Goal: Transaction & Acquisition: Purchase product/service

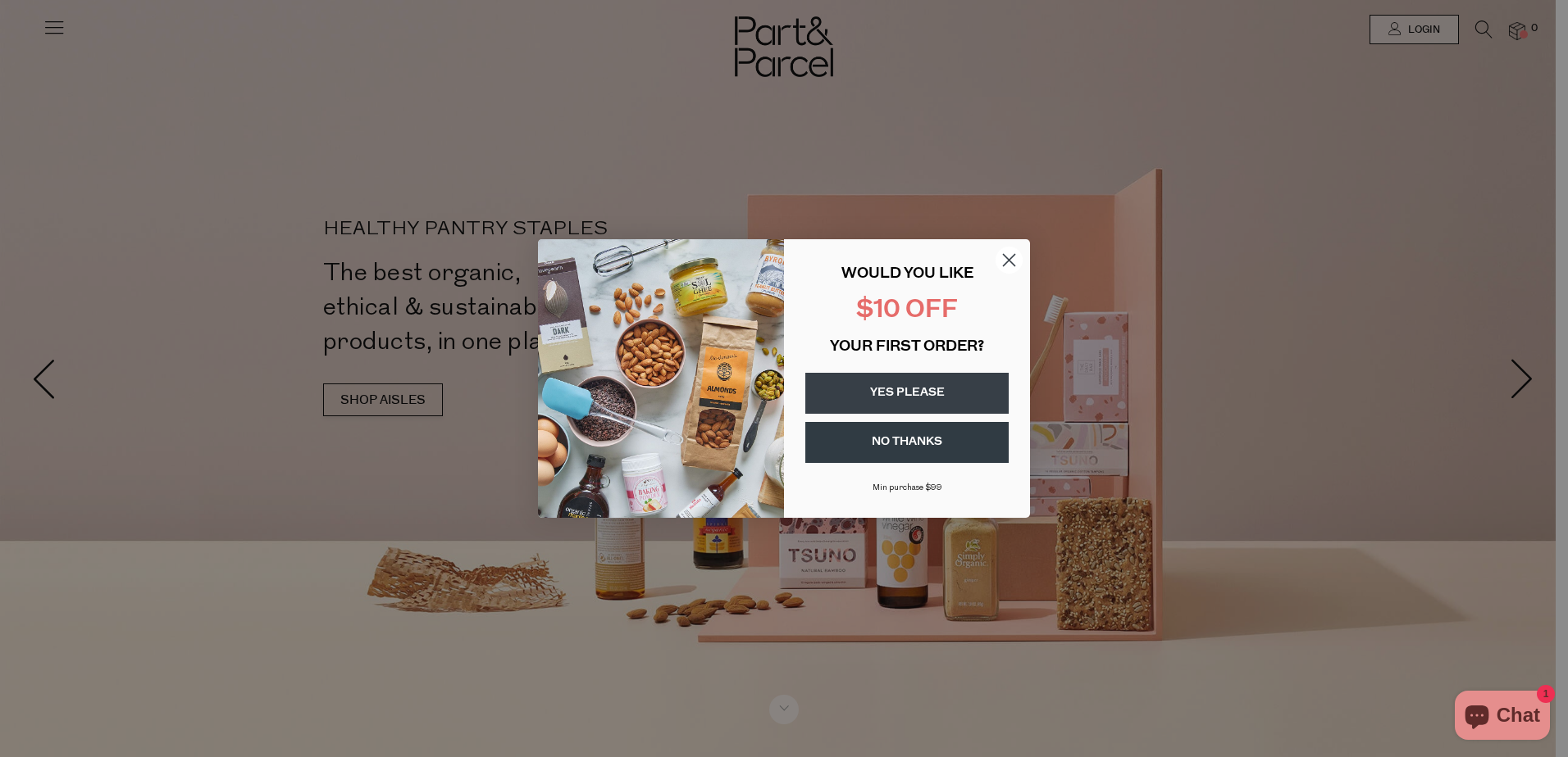
click at [1401, 24] on div "Close dialog WOULD YOU LIKE $10 OFF YOUR FIRST ORDER? YES PLEASE NO THANKS Min …" at bounding box center [784, 378] width 1568 height 757
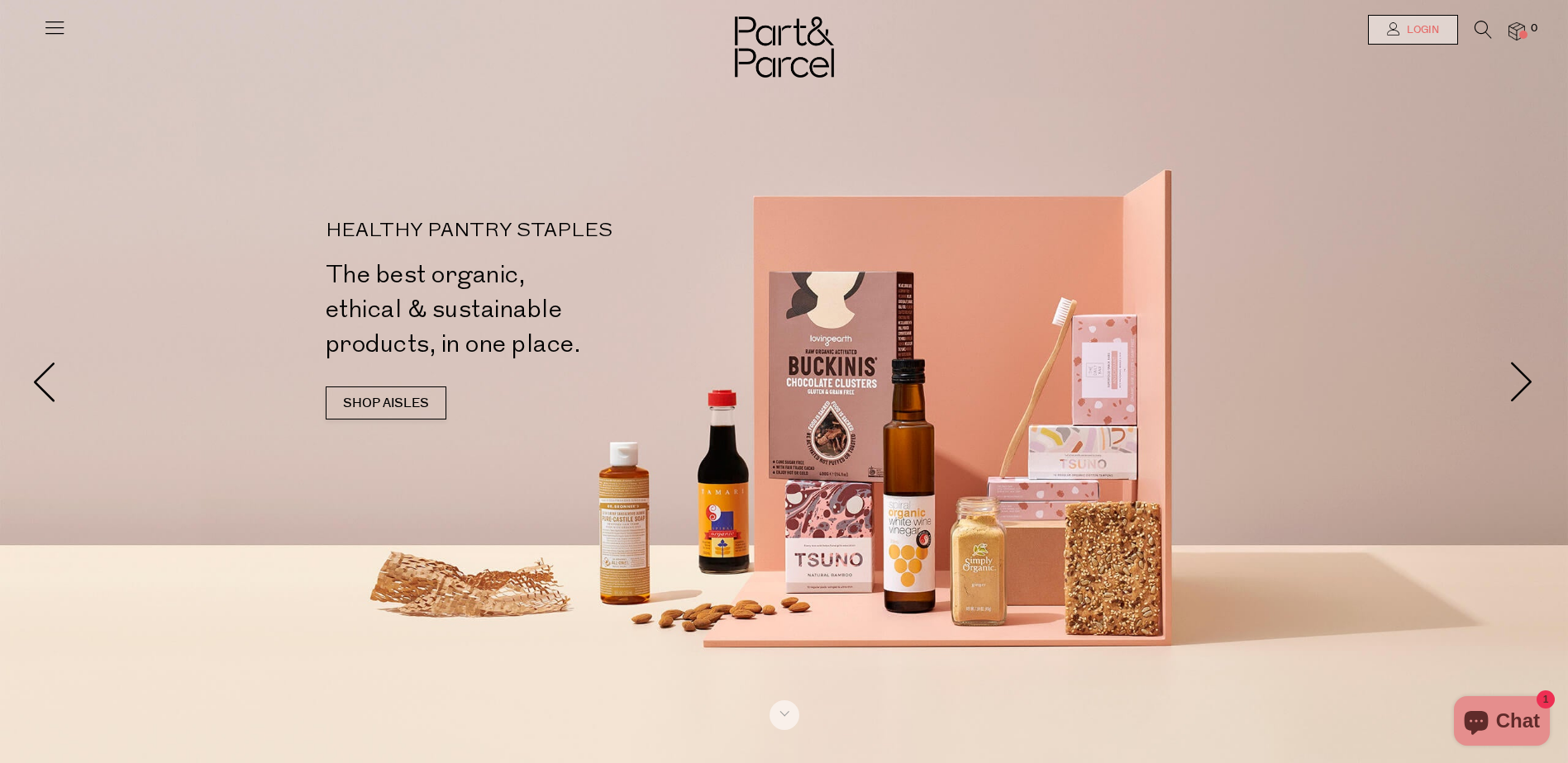
click at [1424, 31] on span "Login" at bounding box center [1420, 30] width 36 height 14
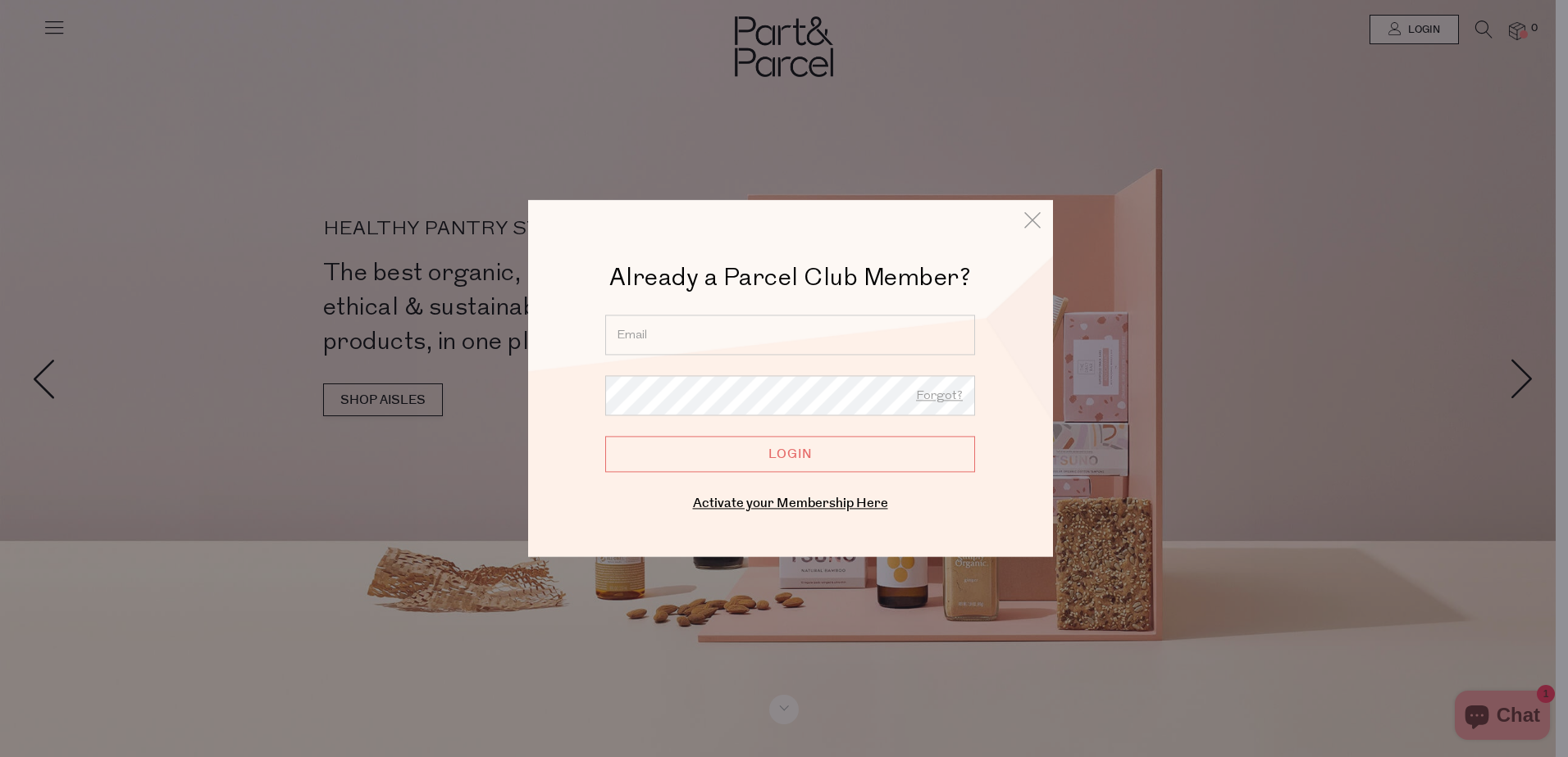
click at [773, 325] on input "email" at bounding box center [790, 334] width 370 height 40
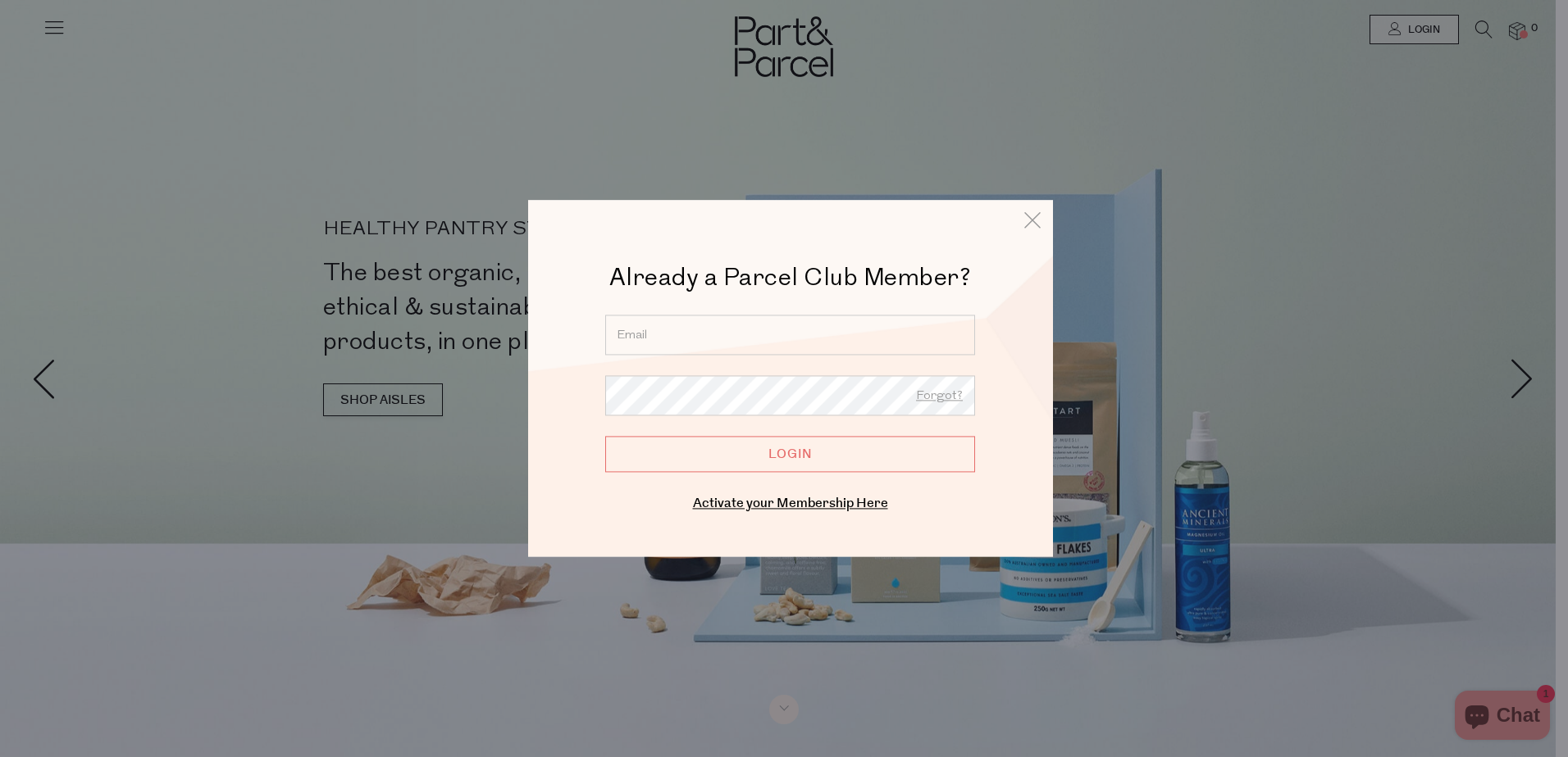
type input "[EMAIL_ADDRESS][DOMAIN_NAME]"
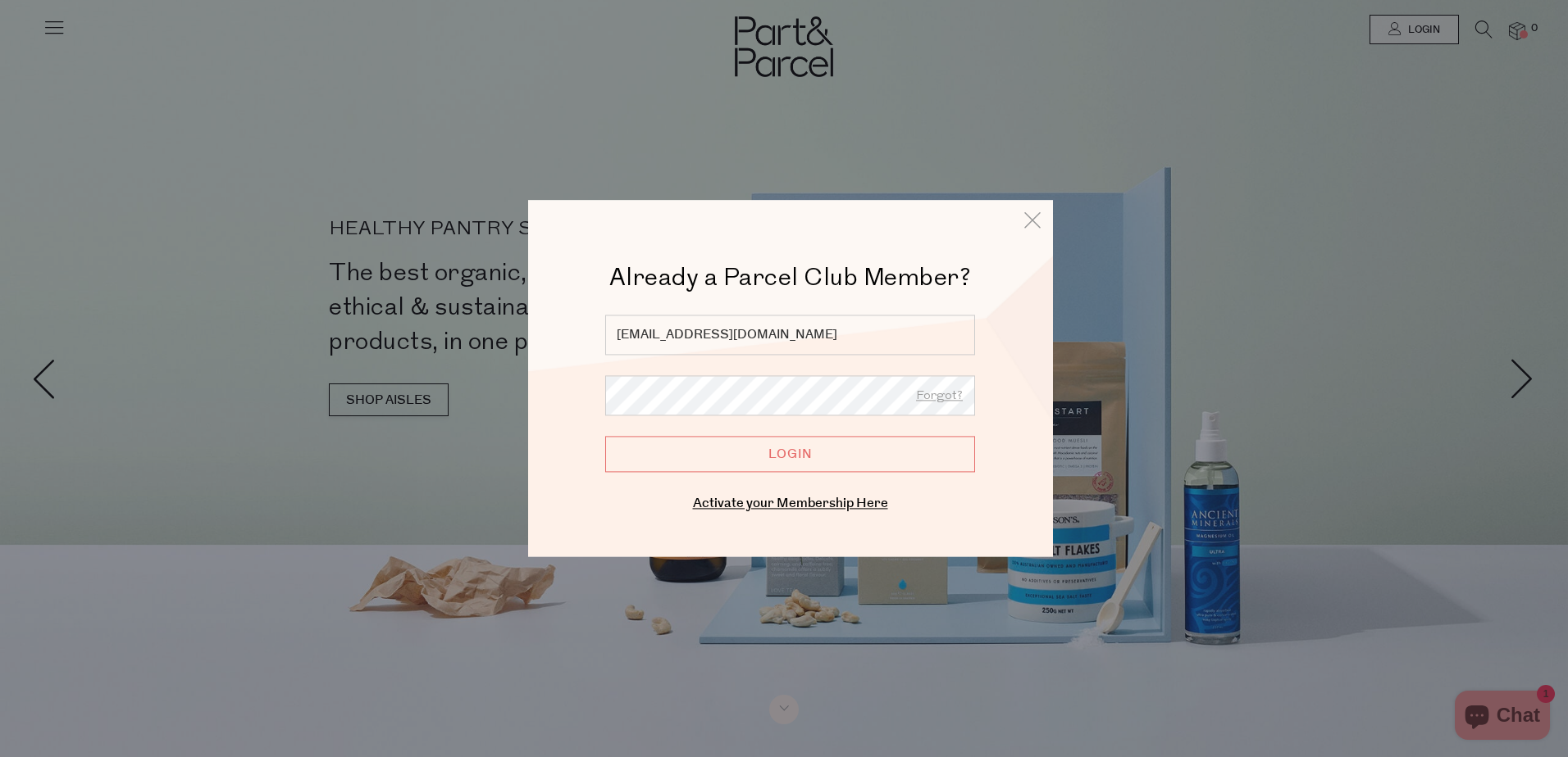
click at [605, 436] on input "Login" at bounding box center [790, 454] width 370 height 36
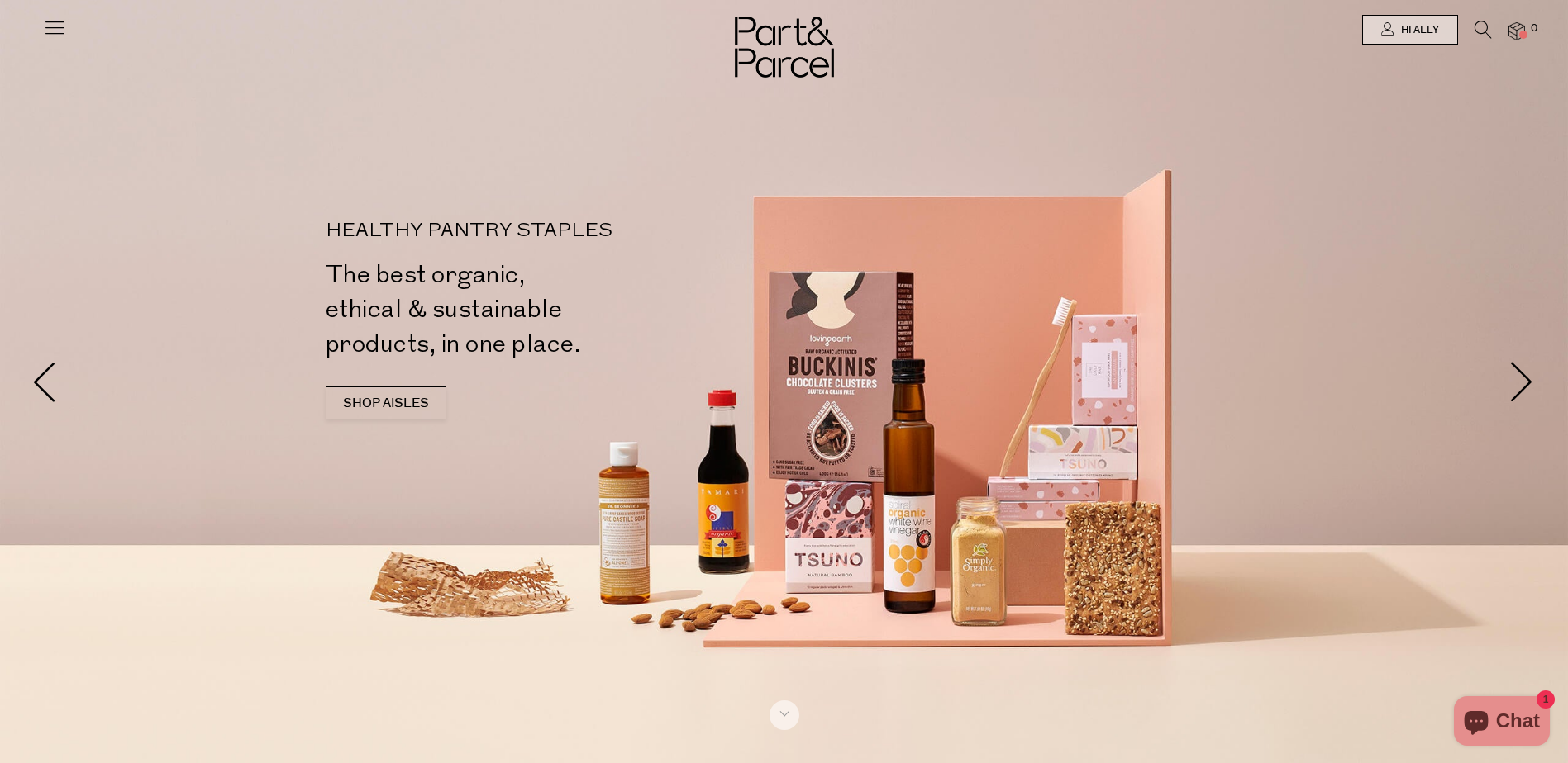
click at [59, 30] on icon at bounding box center [54, 27] width 23 height 23
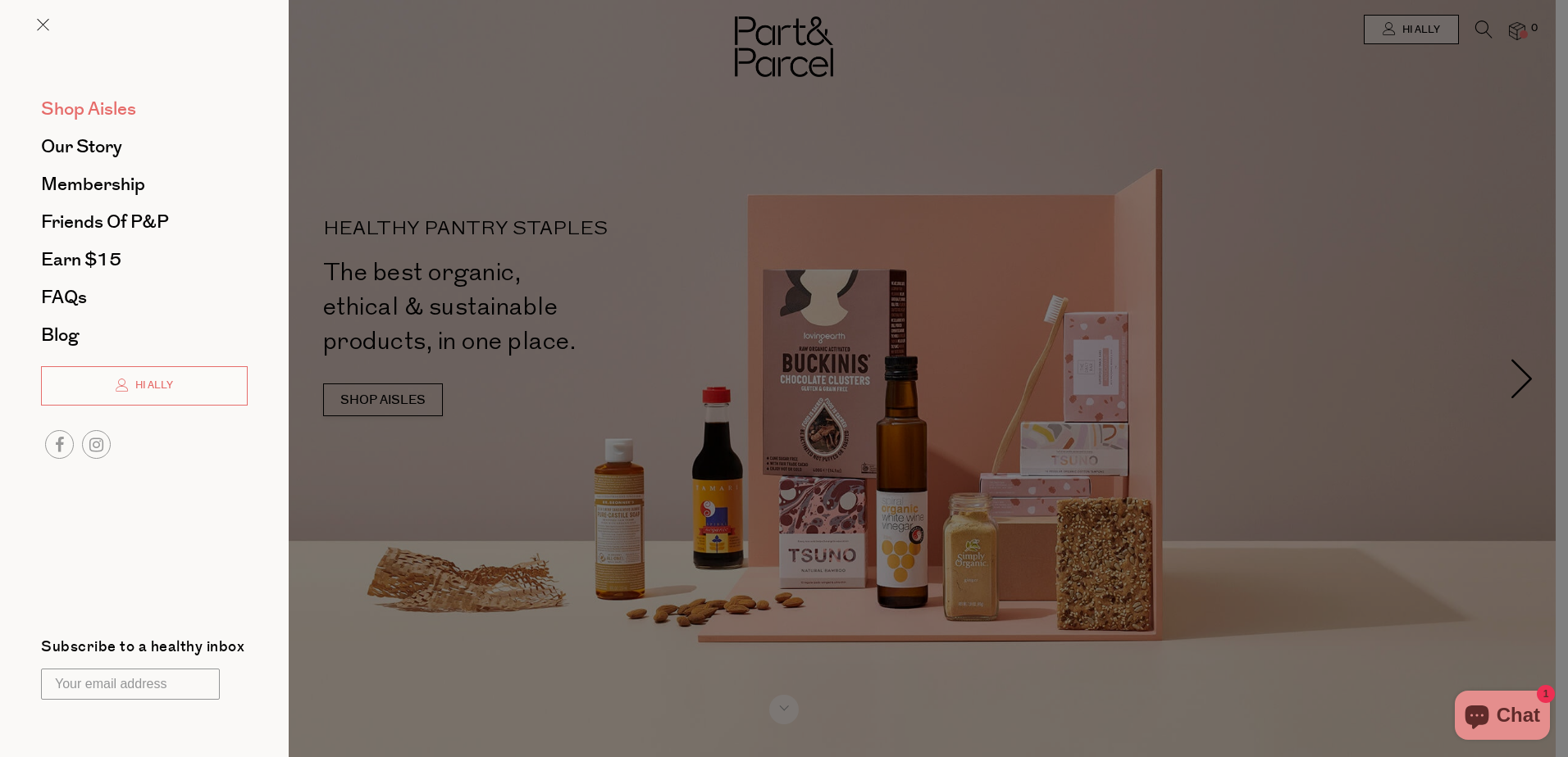
click at [81, 106] on span "Shop Aisles" at bounding box center [88, 109] width 95 height 26
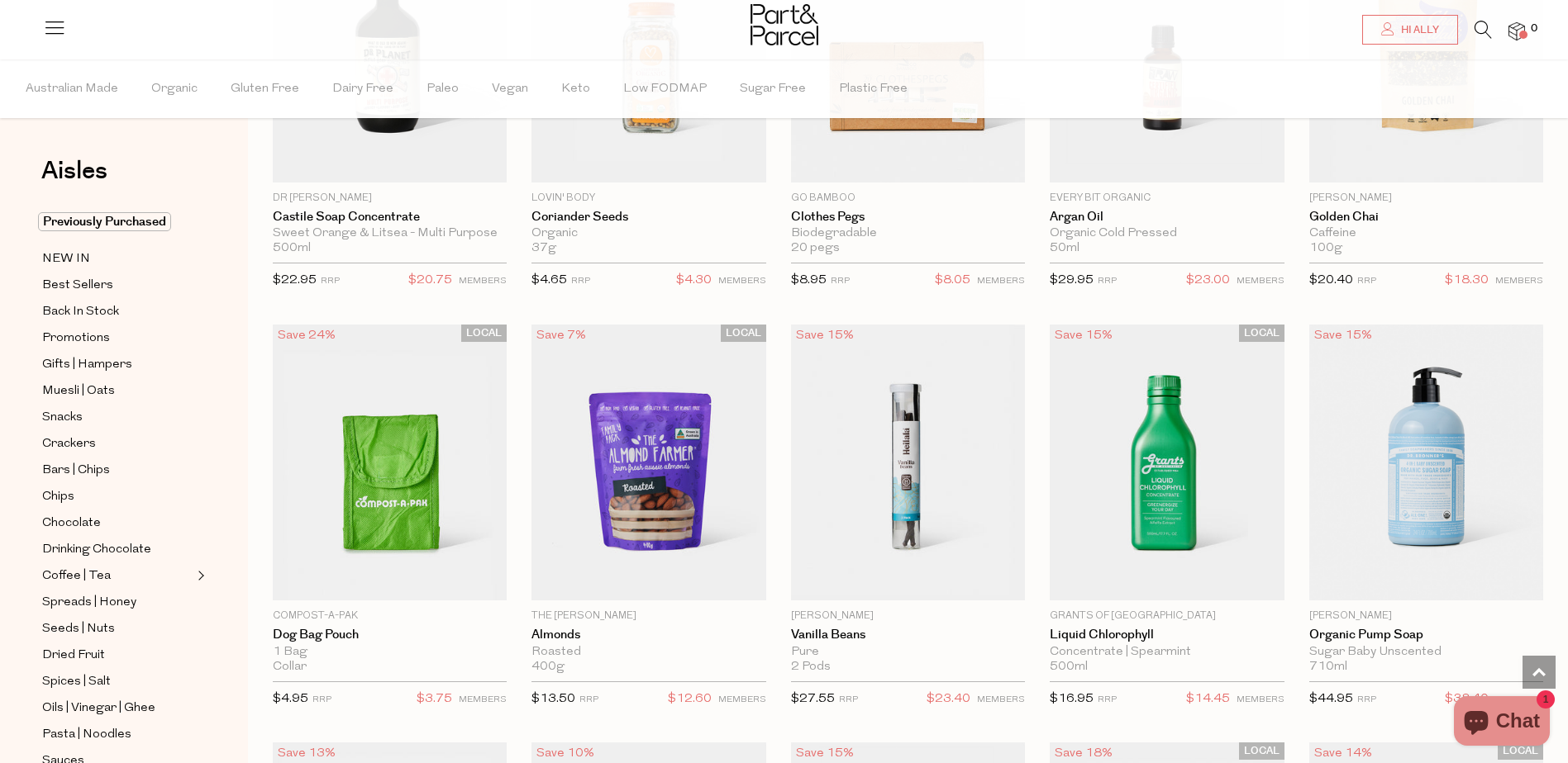
scroll to position [2065, 0]
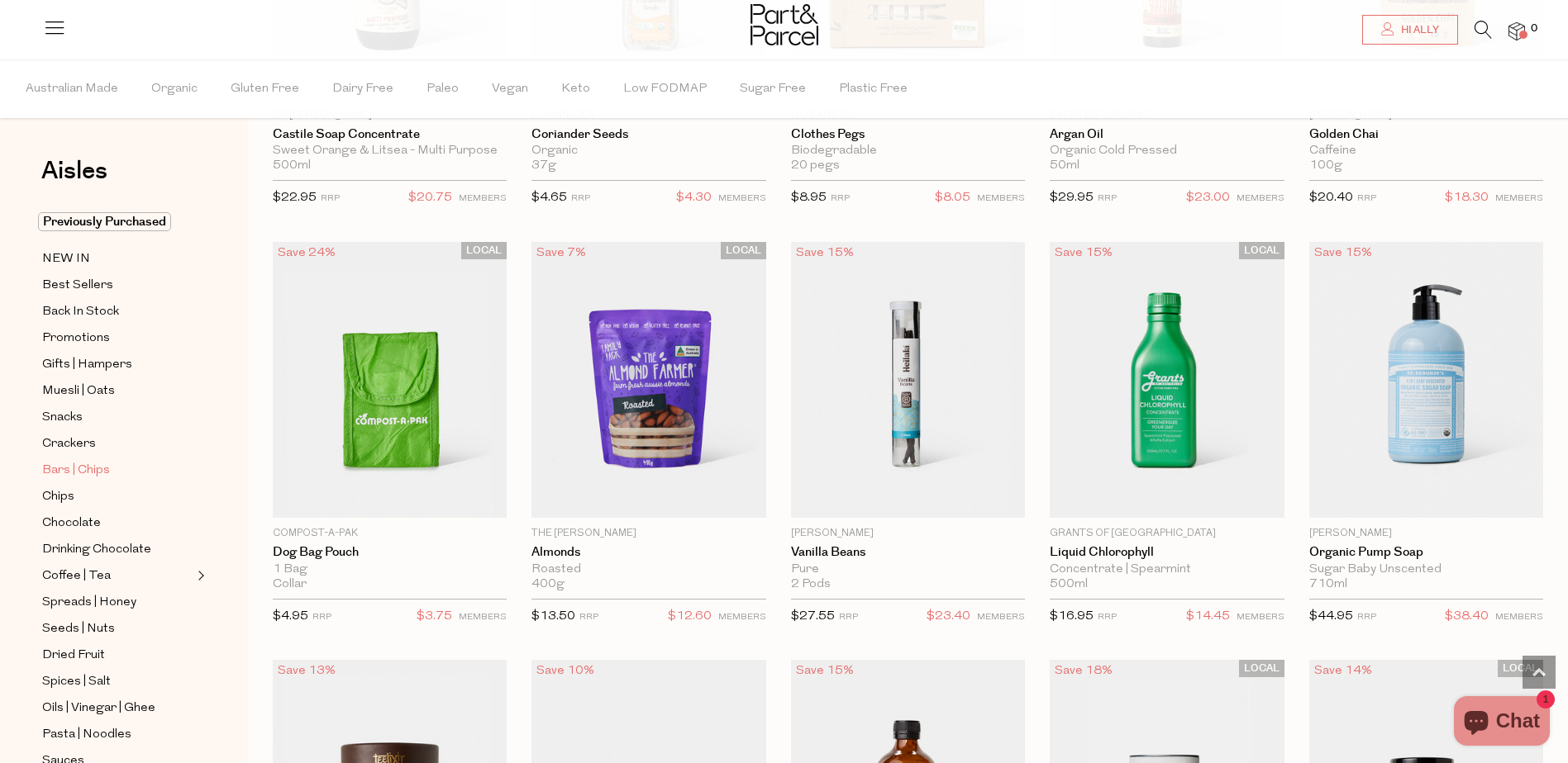
click at [83, 461] on span "Bars | Chips" at bounding box center [76, 471] width 68 height 20
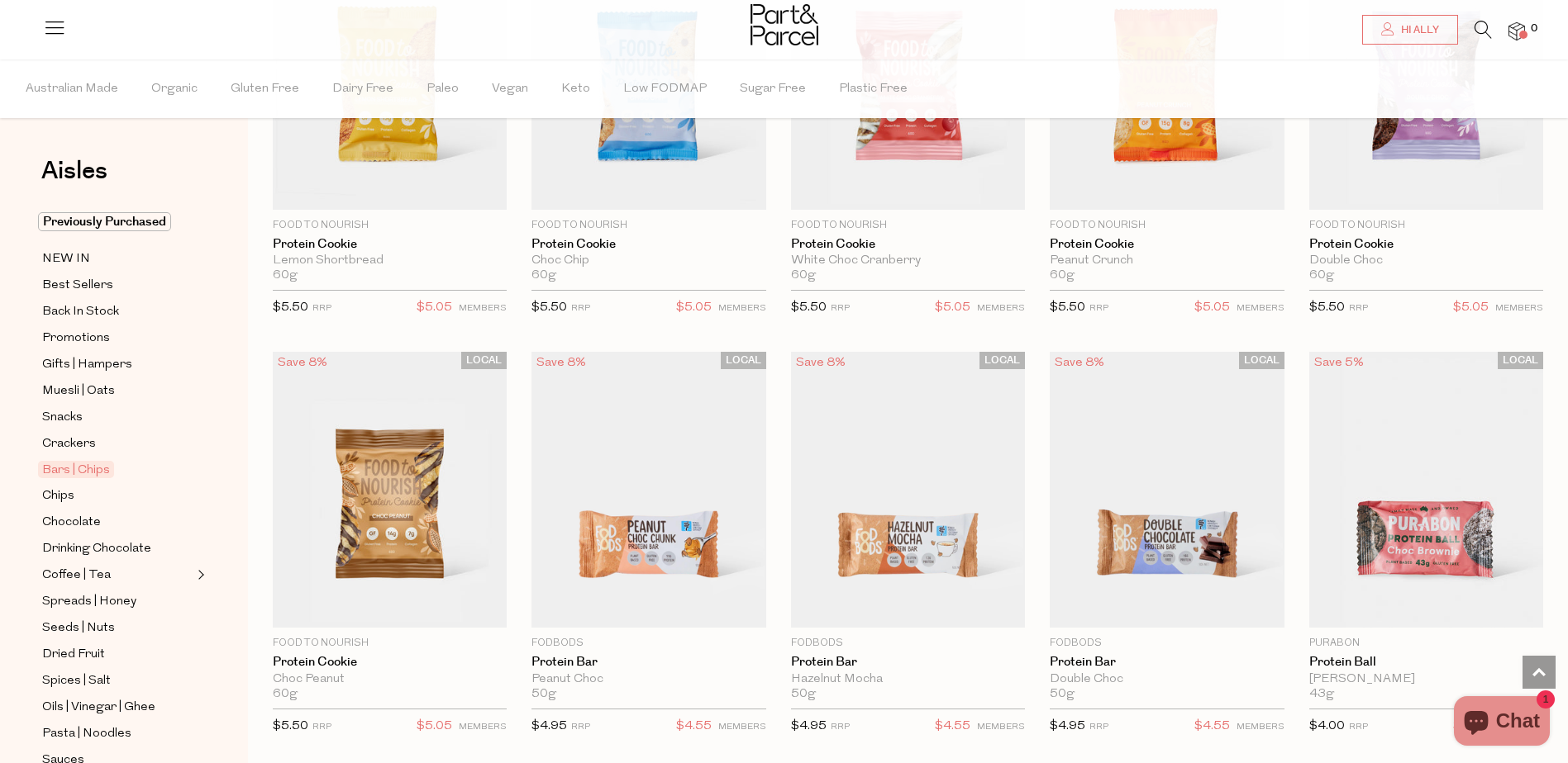
scroll to position [2892, 0]
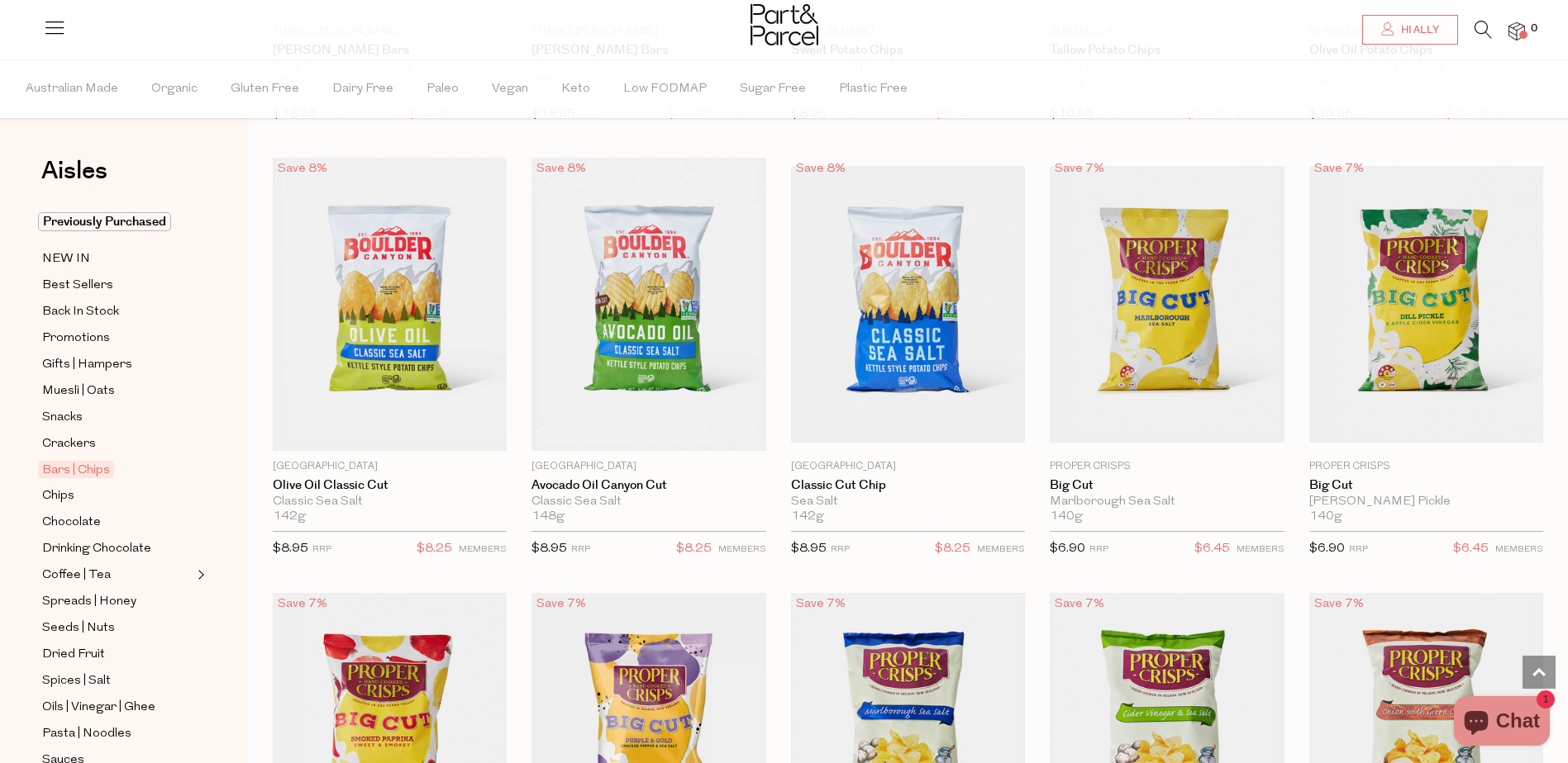
scroll to position [4792, 0]
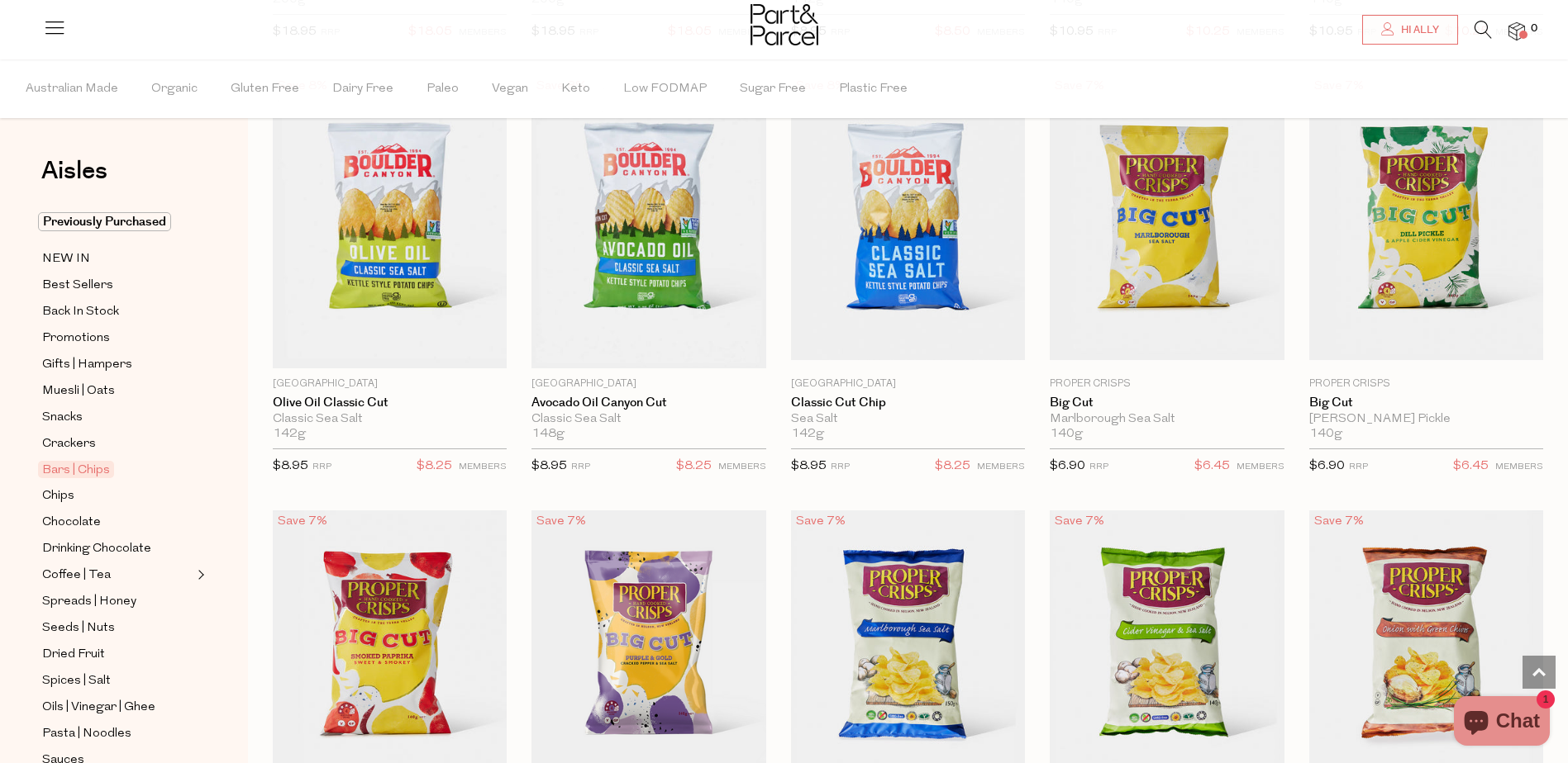
click at [1455, 342] on span "Add To Parcel" at bounding box center [1426, 351] width 103 height 18
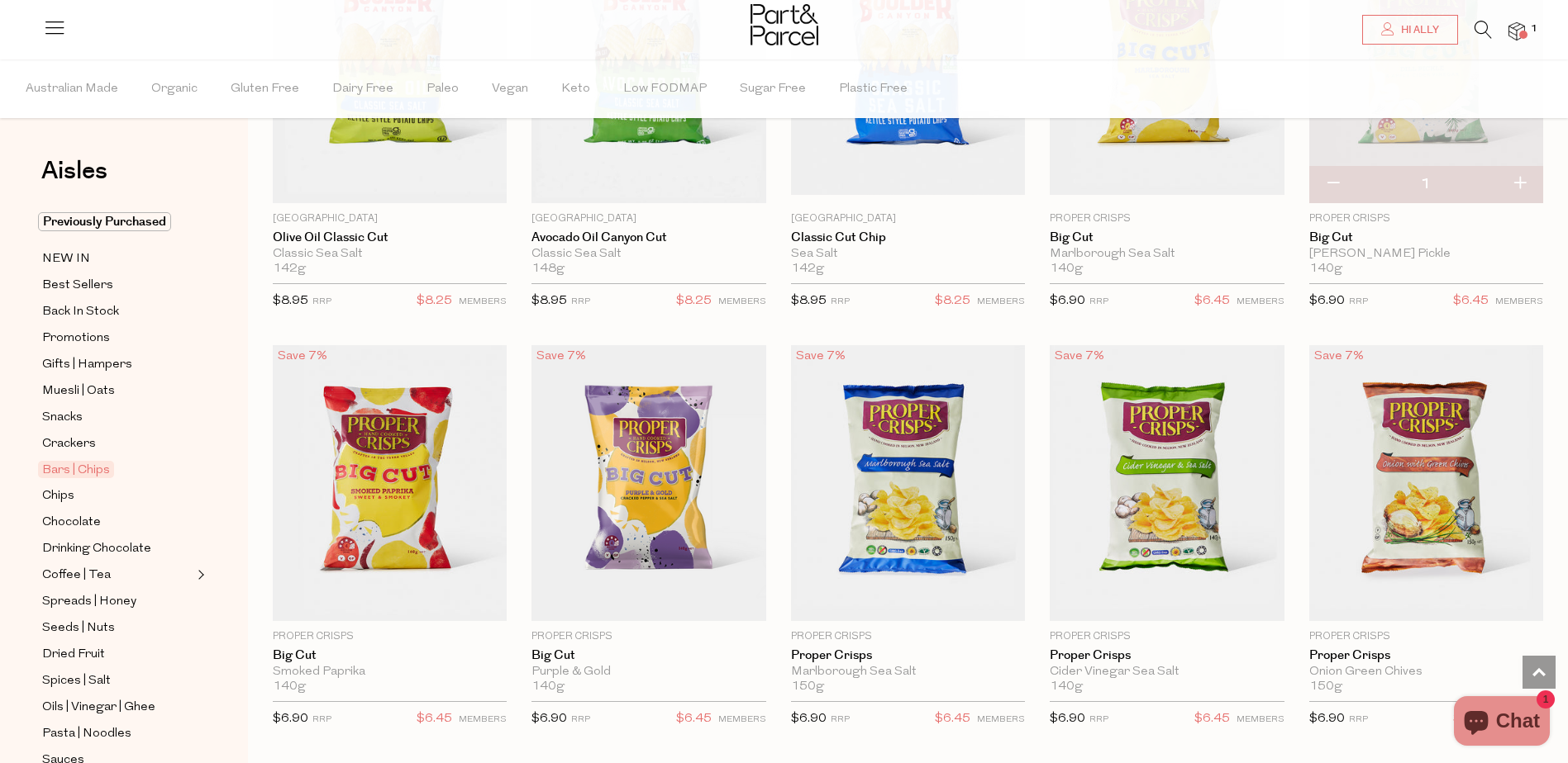
scroll to position [5040, 0]
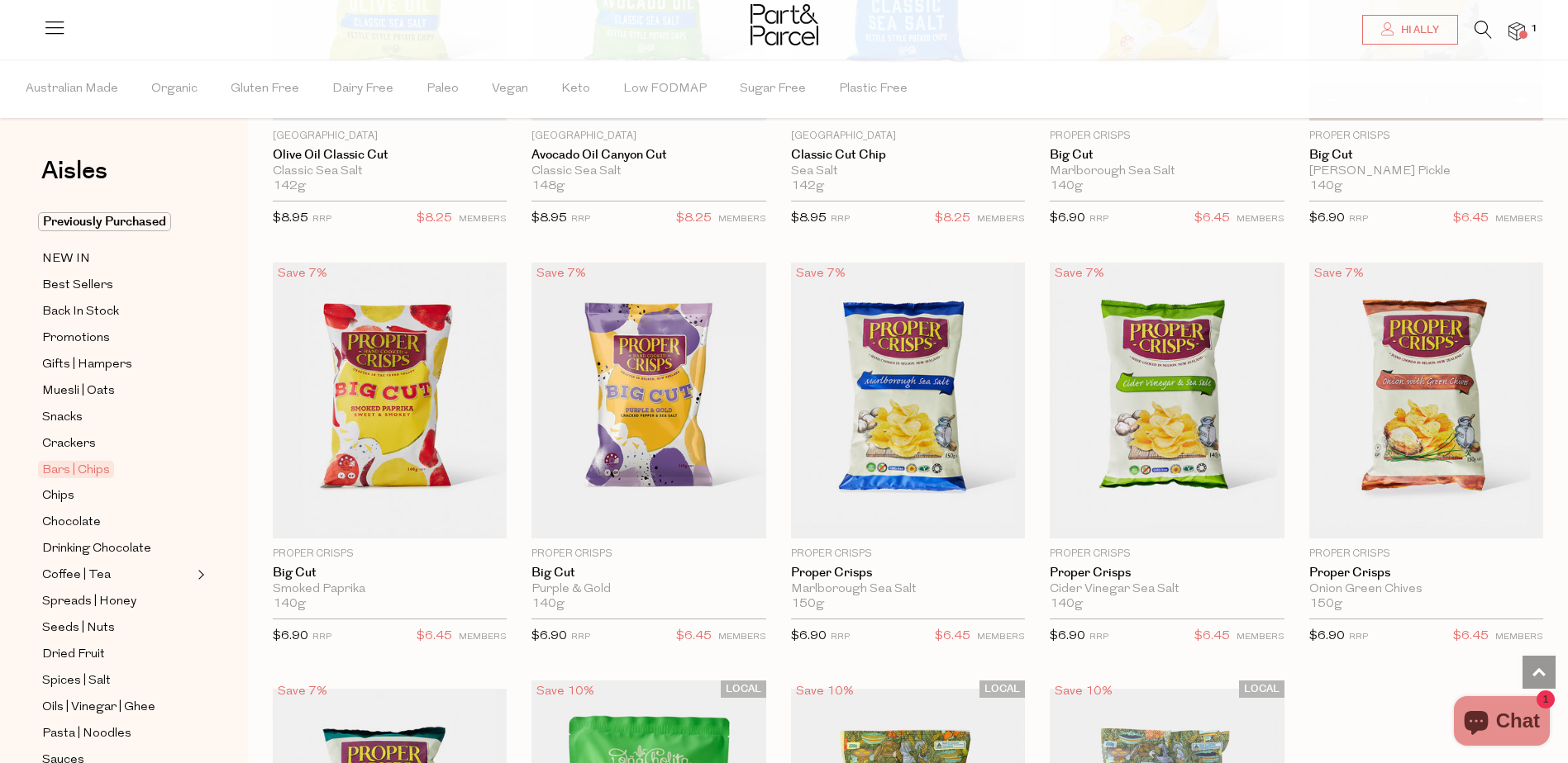
click at [686, 520] on span "Add To Parcel" at bounding box center [649, 529] width 103 height 18
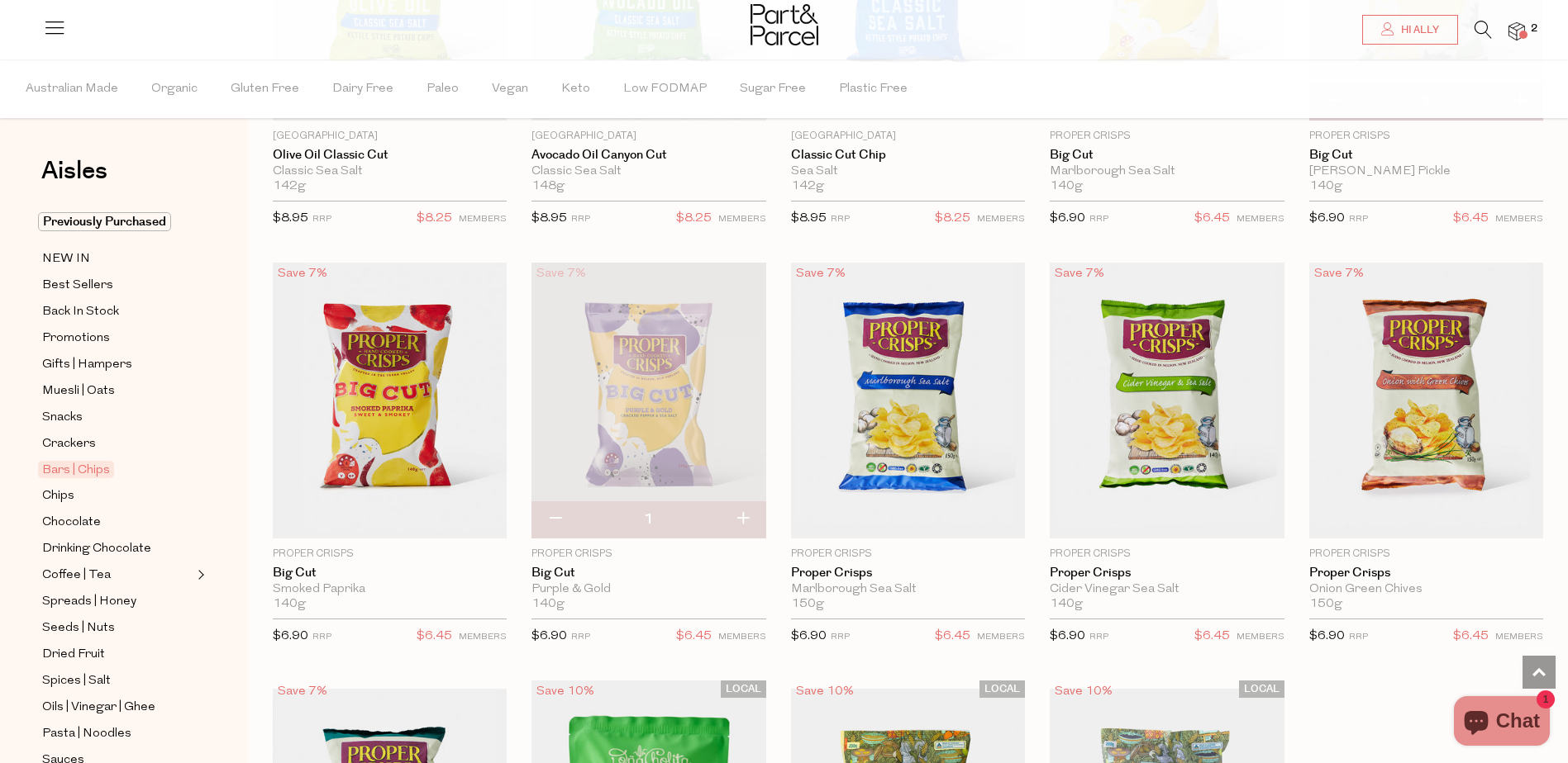
click at [1242, 513] on span "Add To Parcel" at bounding box center [1166, 528] width 224 height 35
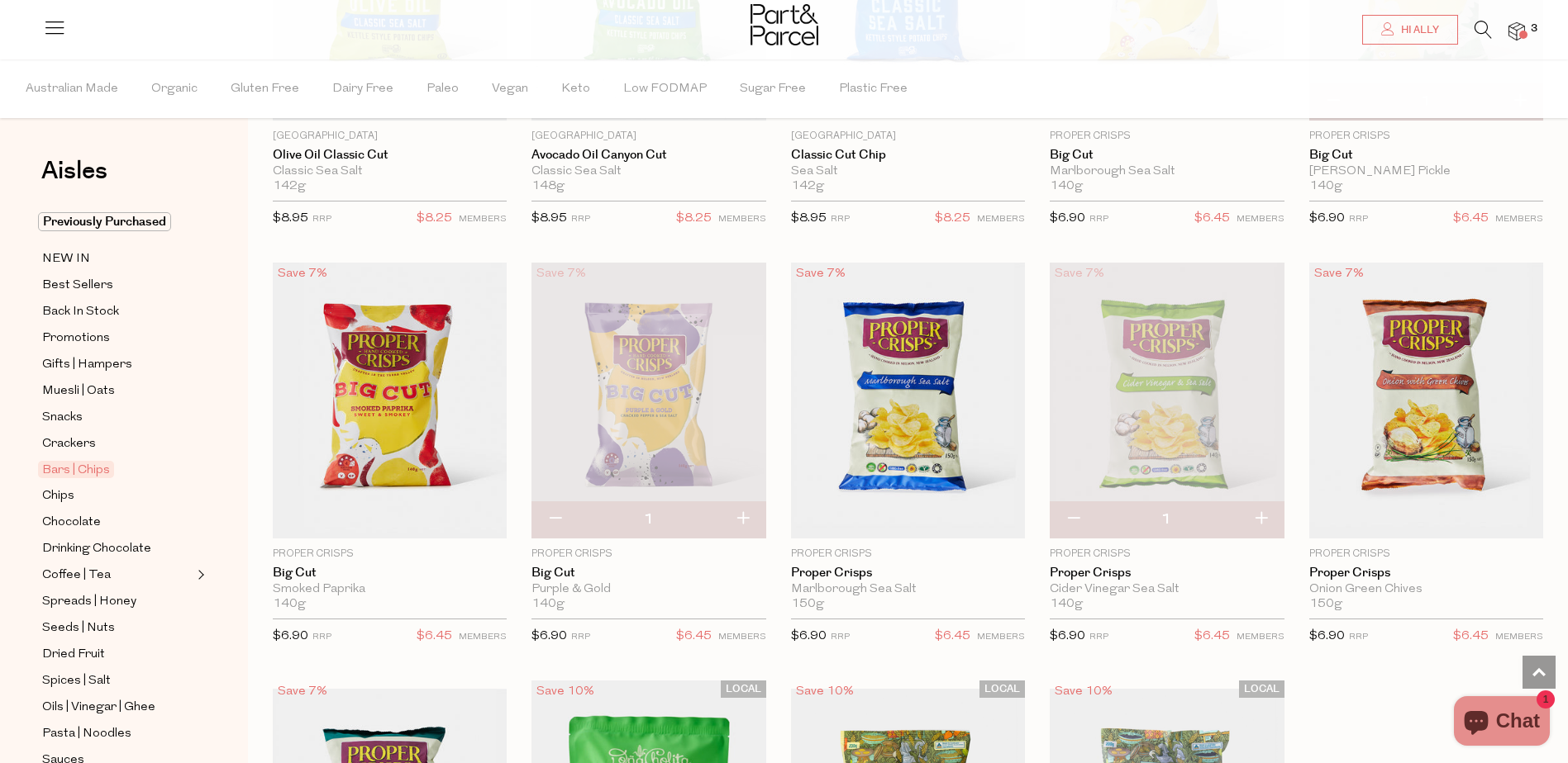
click at [1269, 508] on button "button" at bounding box center [1261, 520] width 47 height 36
type input "2"
click at [1269, 507] on button "button" at bounding box center [1261, 520] width 47 height 36
type input "3"
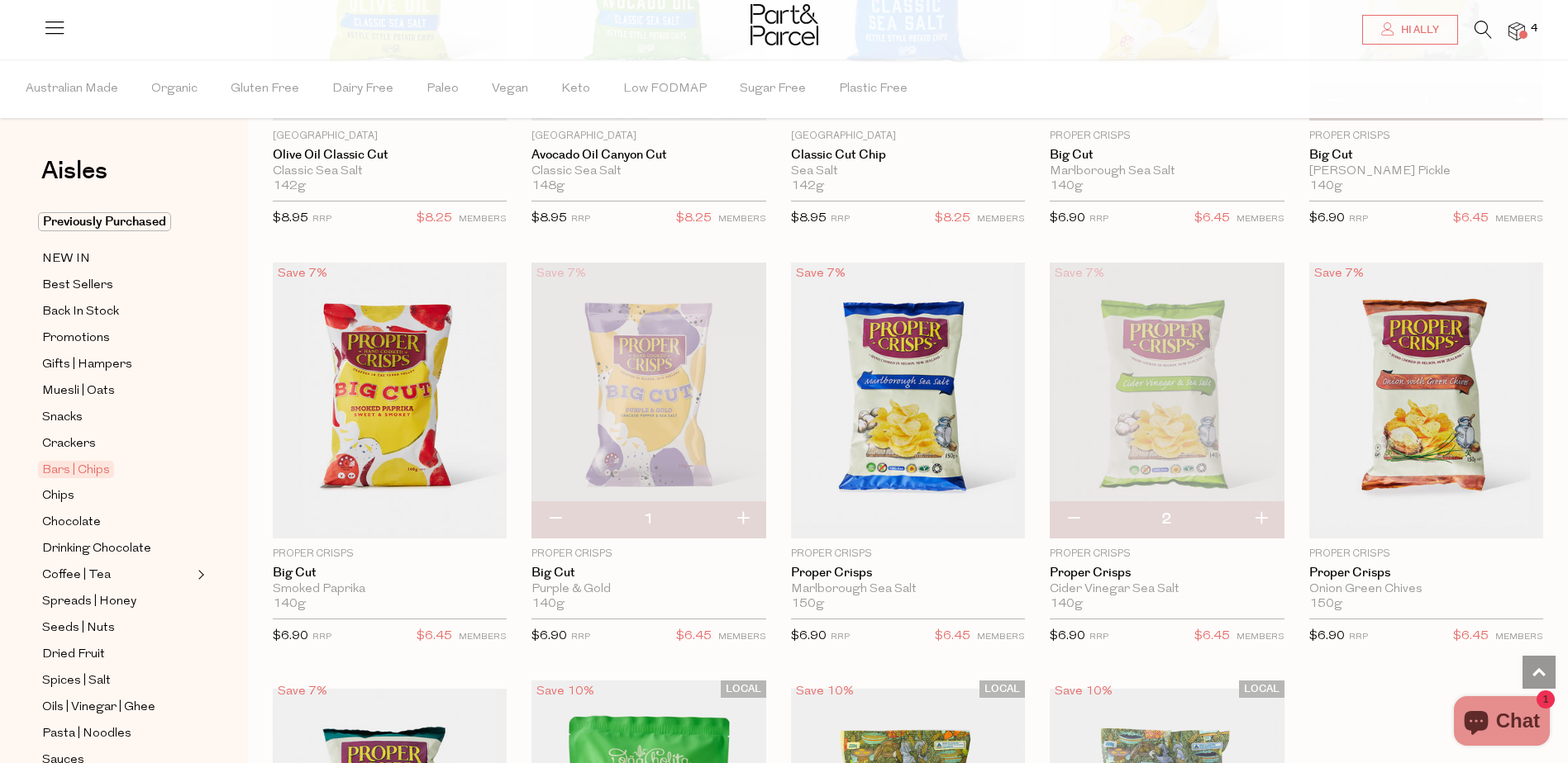
type input "3"
click at [1513, 512] on span "Add To Parcel" at bounding box center [1426, 528] width 224 height 35
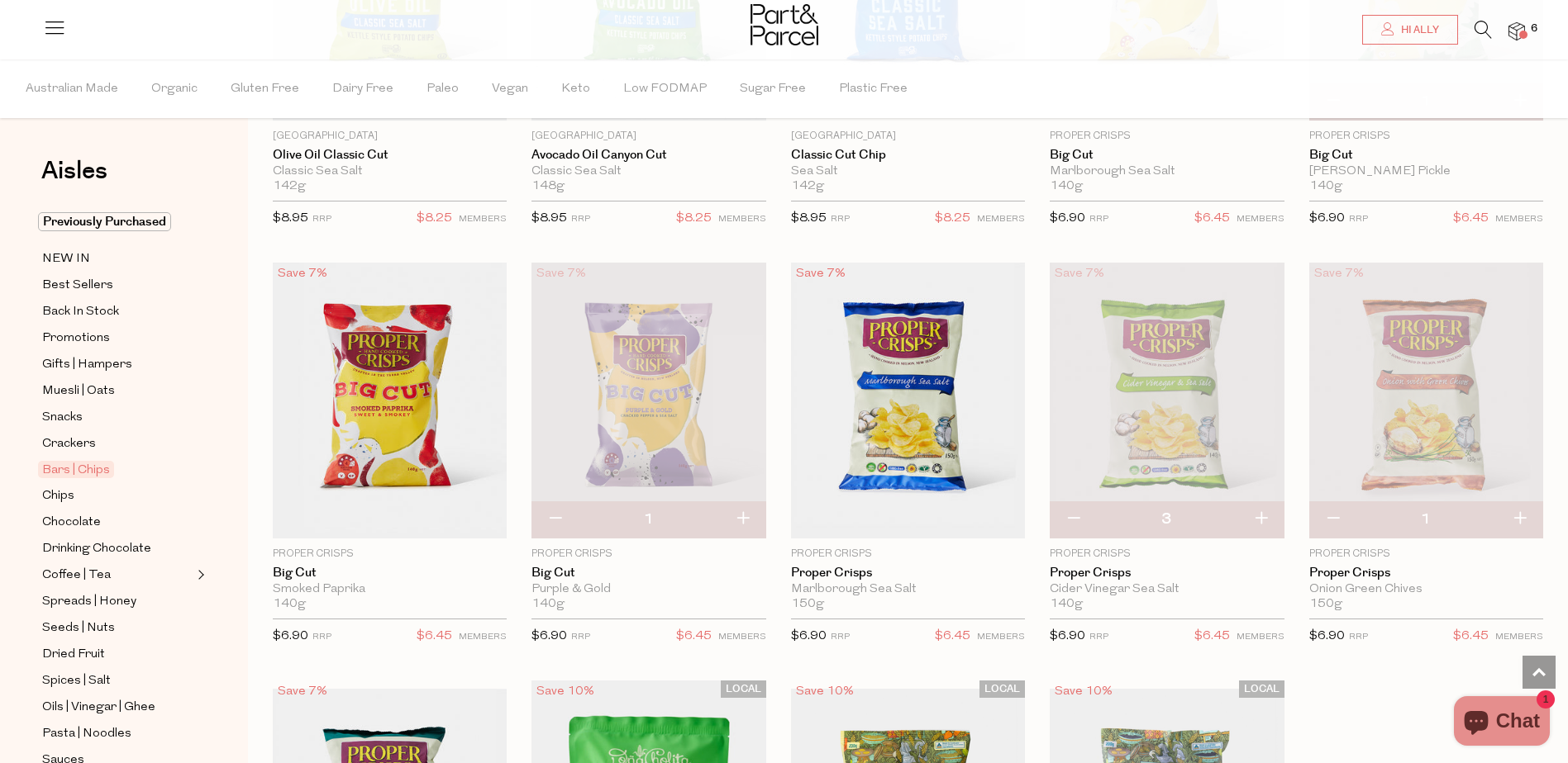
click at [1511, 511] on button "button" at bounding box center [1520, 520] width 47 height 36
type input "2"
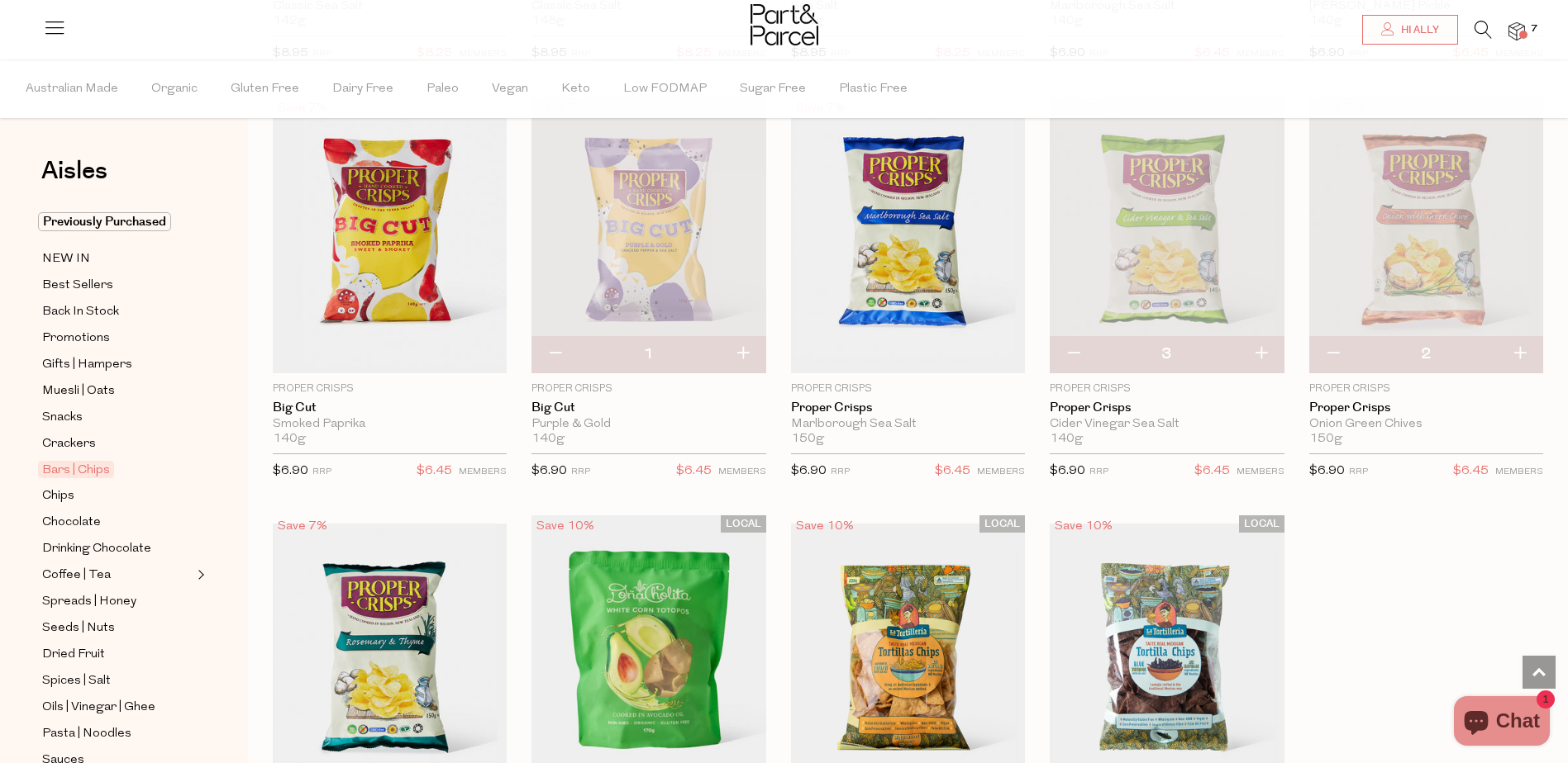
scroll to position [5371, 0]
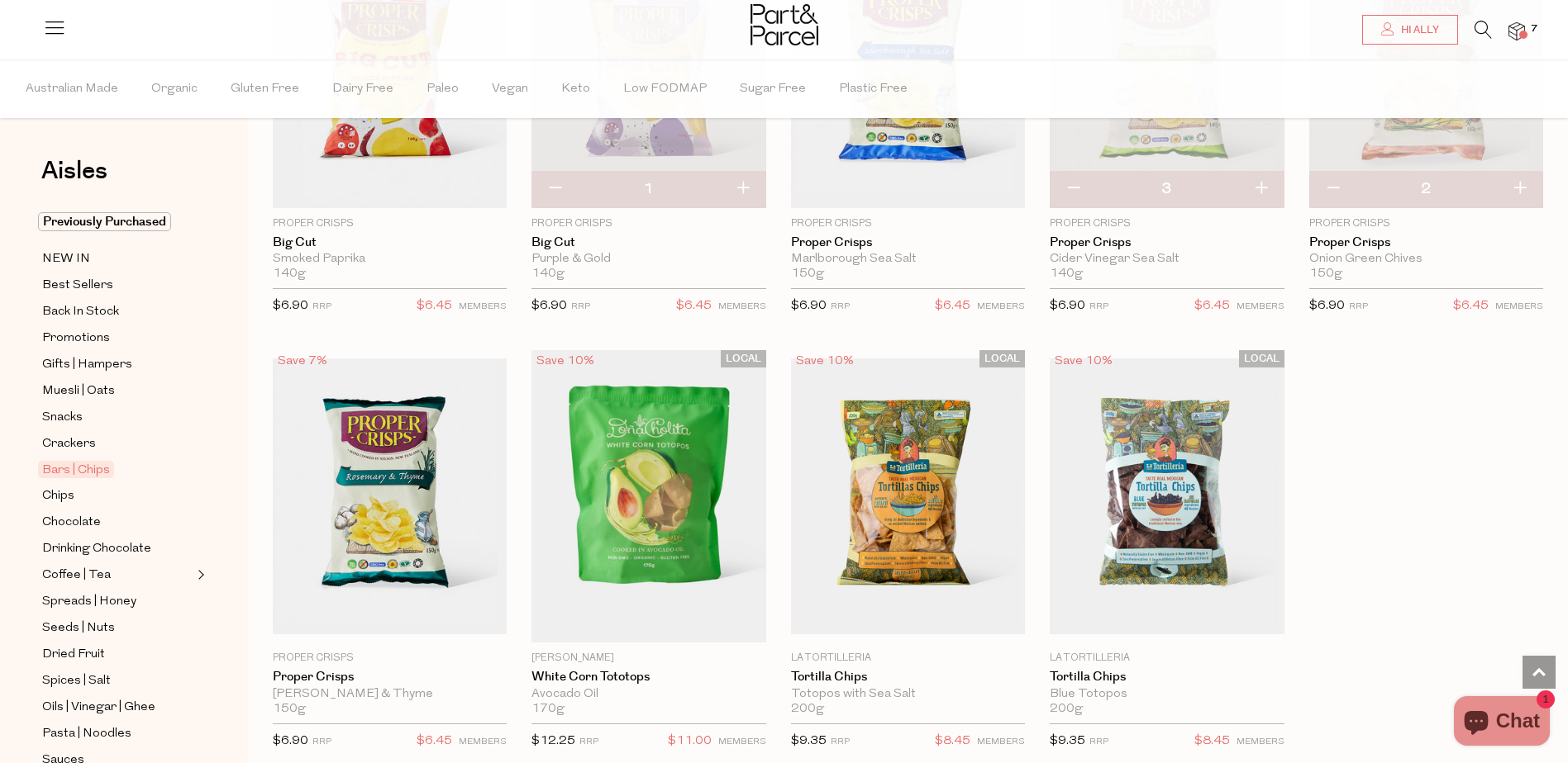
click at [464, 618] on span "Add To Parcel" at bounding box center [390, 624] width 224 height 35
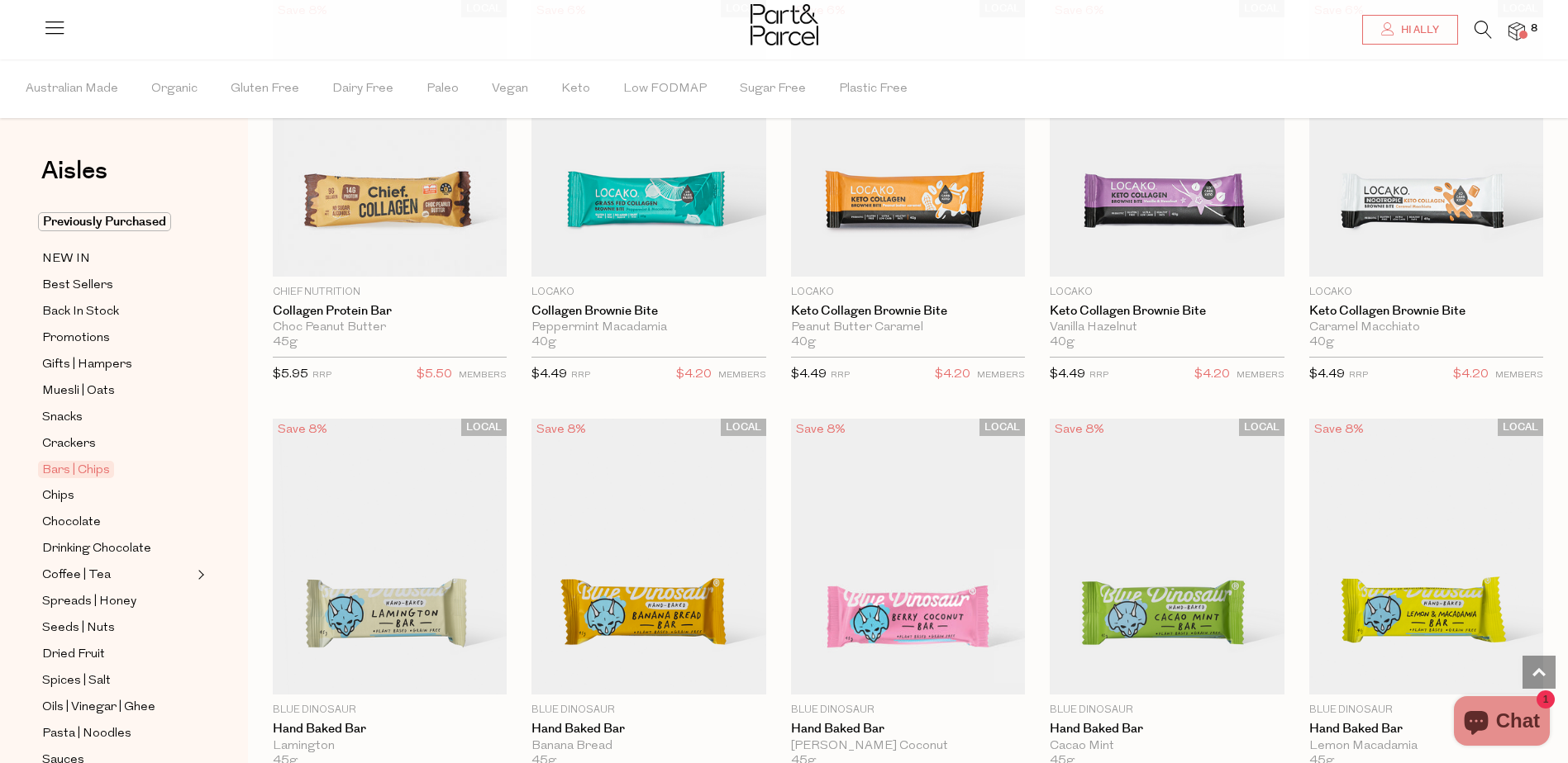
scroll to position [1405, 0]
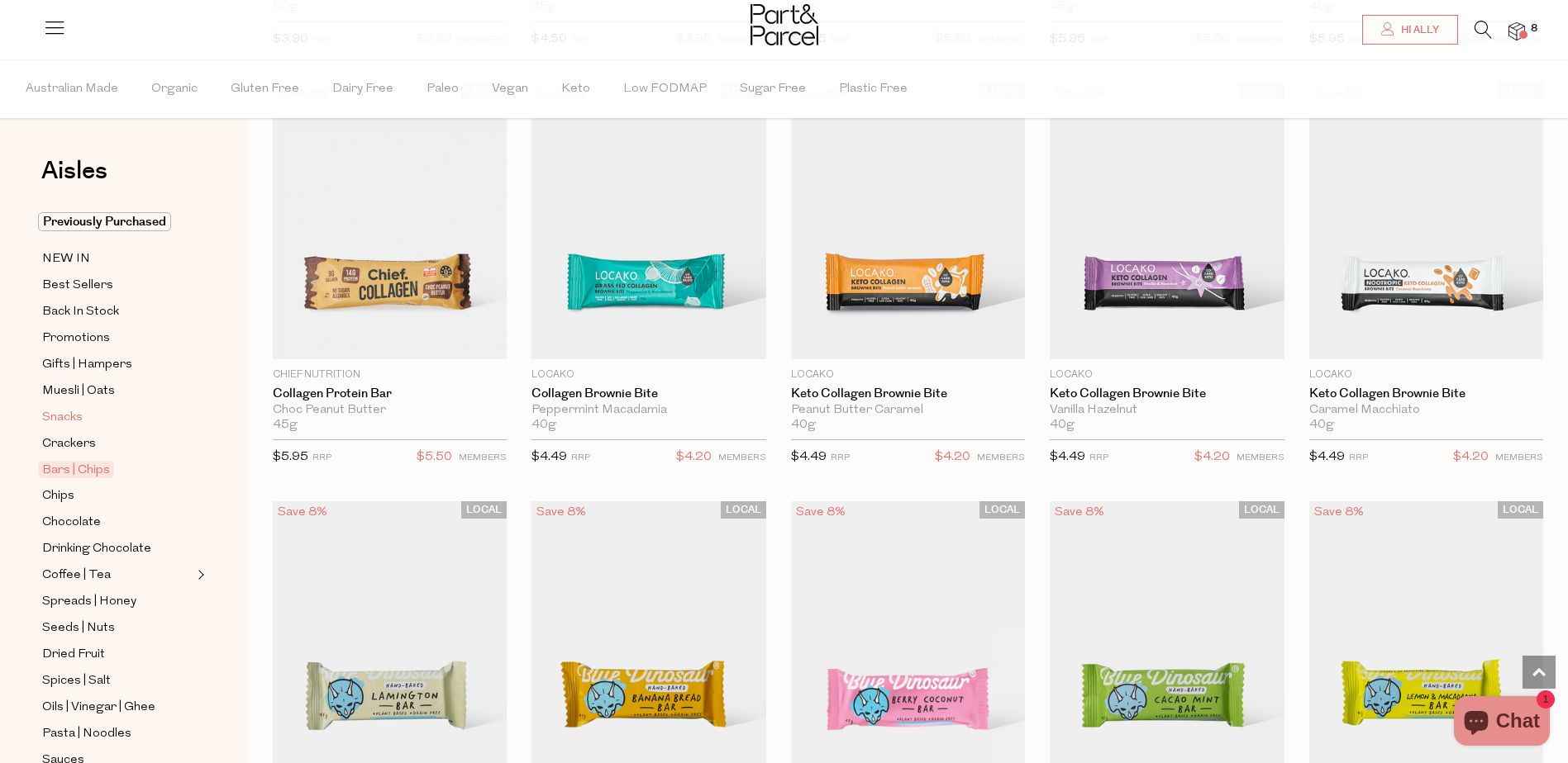
click at [53, 416] on span "Snacks" at bounding box center [62, 418] width 40 height 20
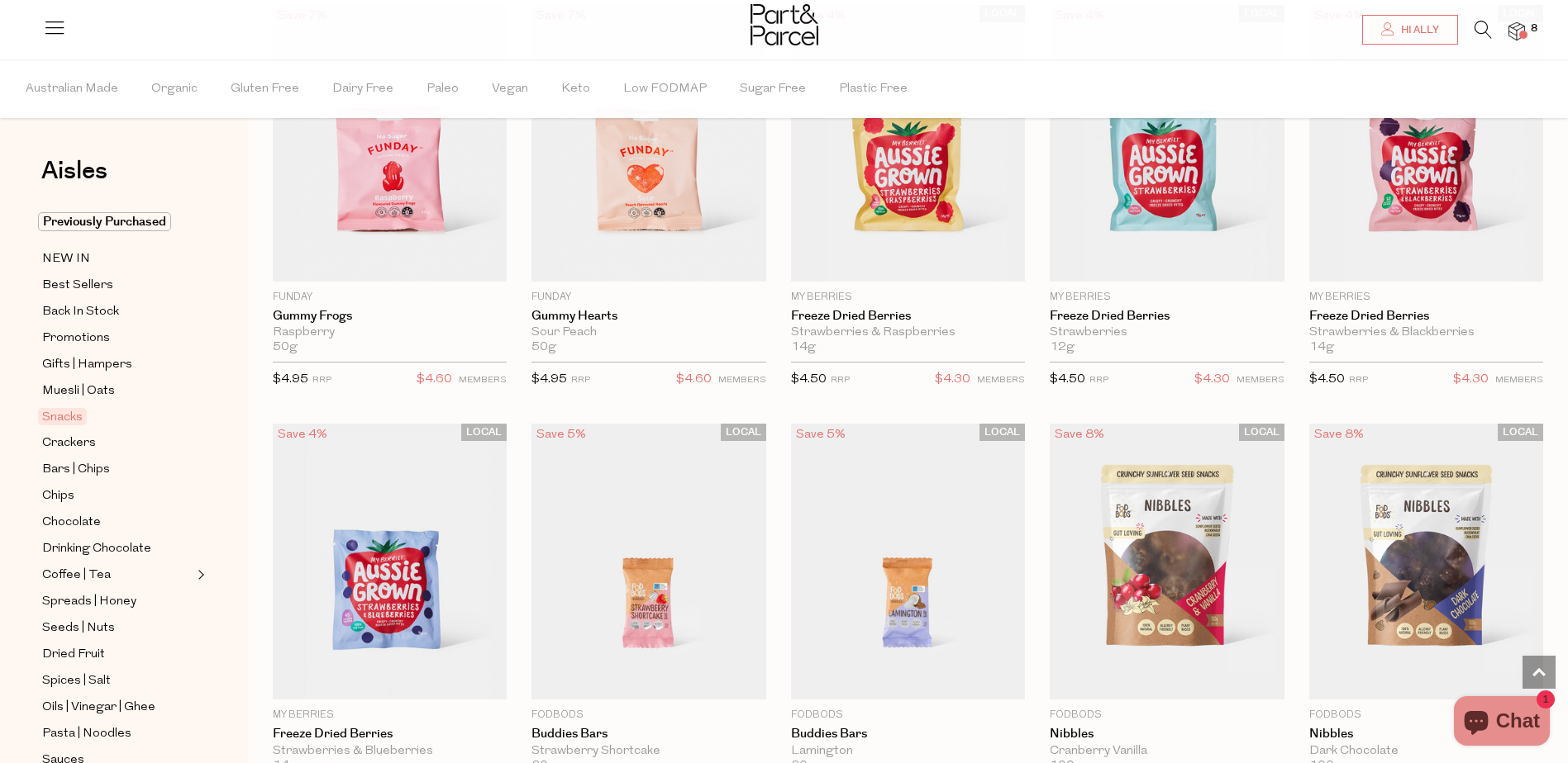
scroll to position [1983, 0]
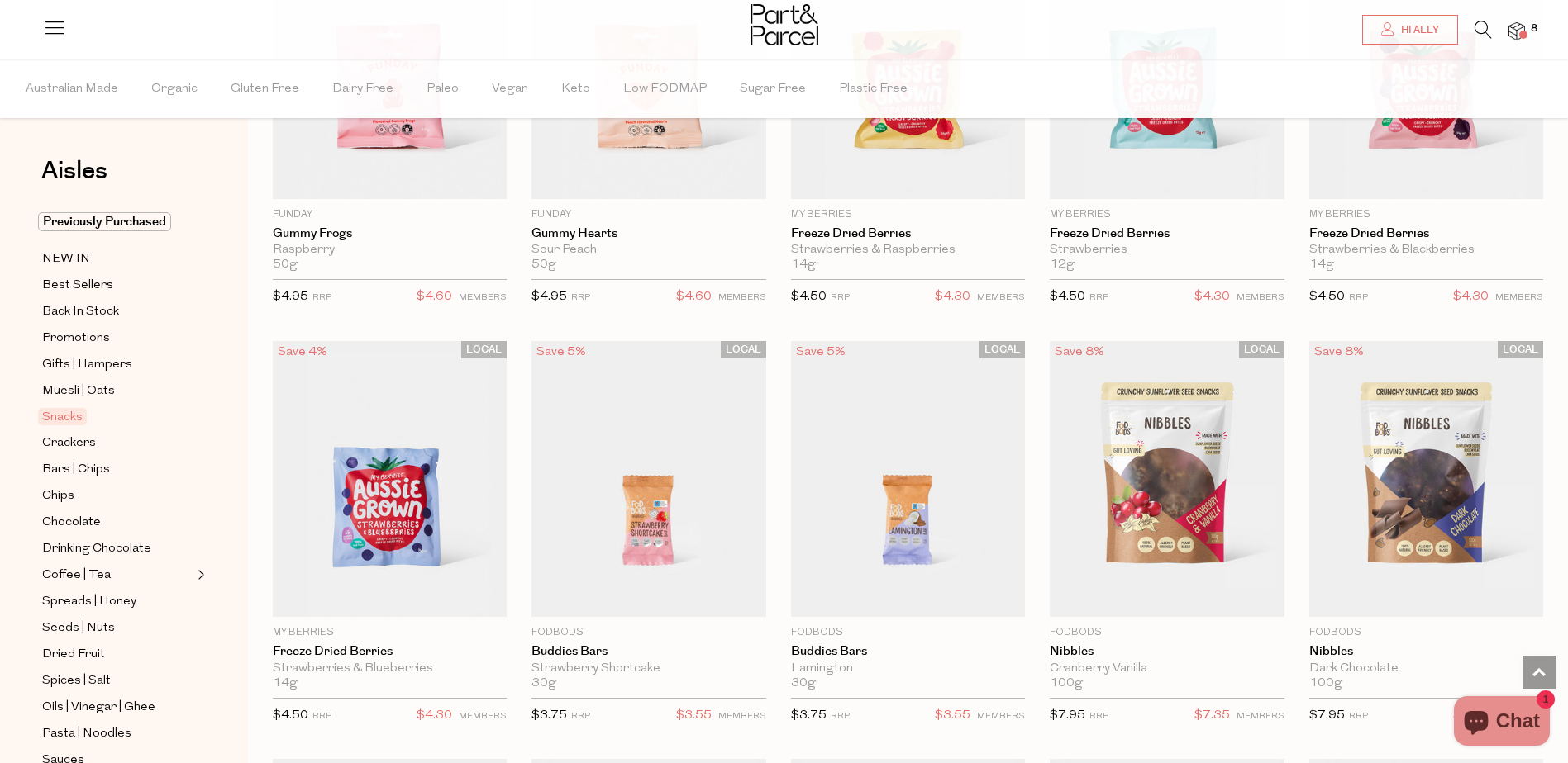
drag, startPoint x: 887, startPoint y: 528, endPoint x: 678, endPoint y: 526, distance: 209.0
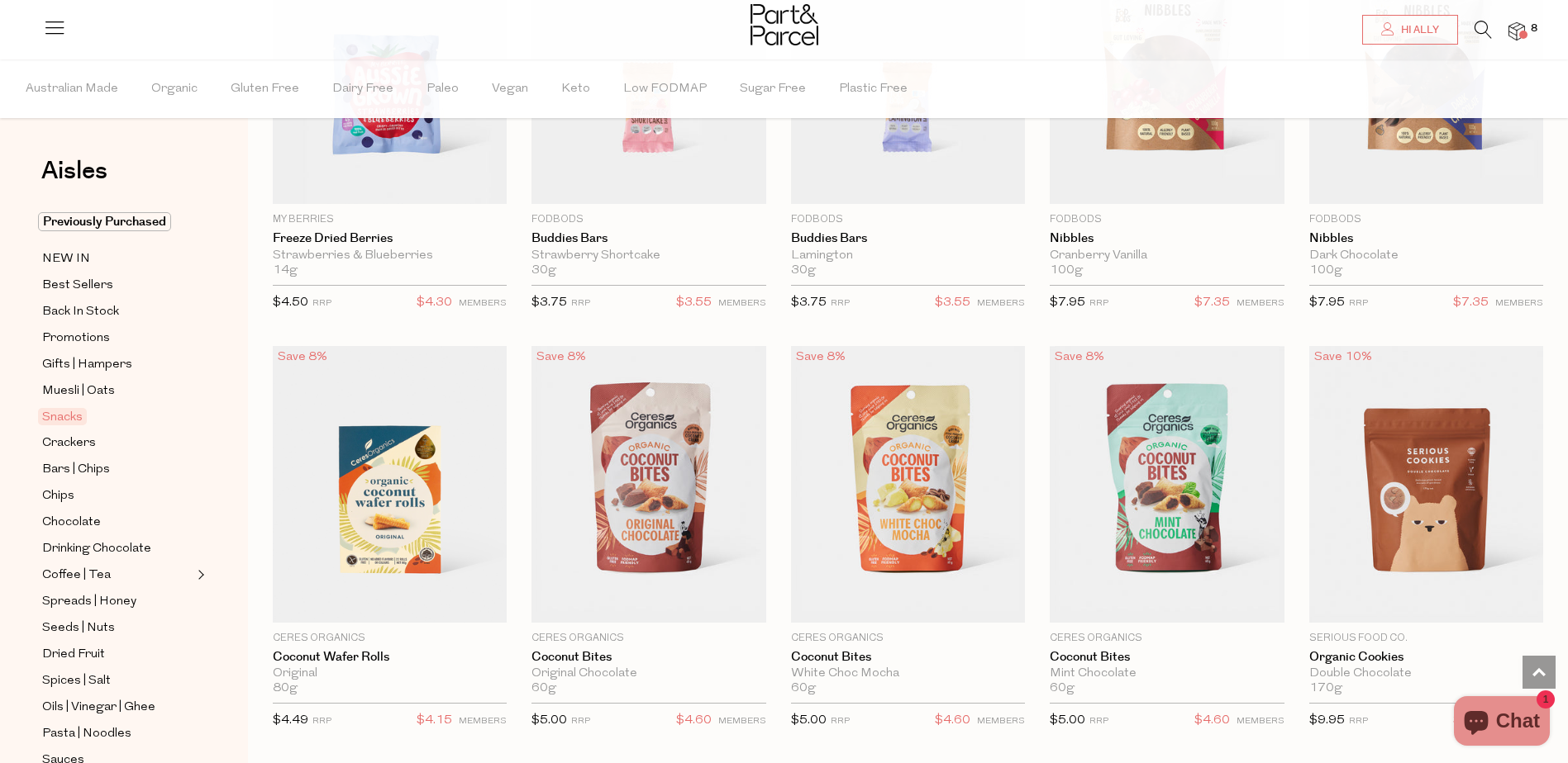
scroll to position [2561, 0]
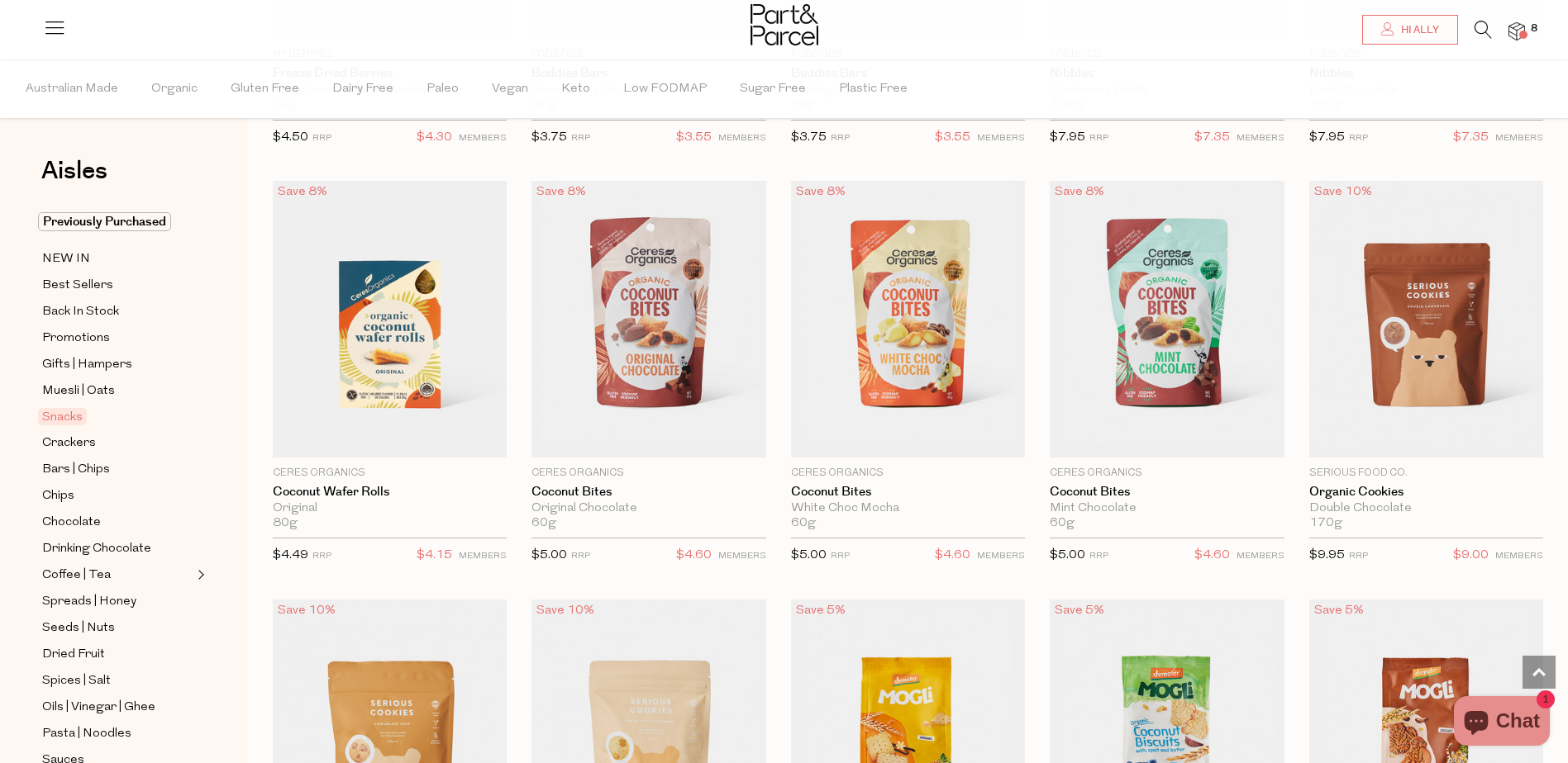
click at [1506, 431] on span "Add To Parcel" at bounding box center [1426, 448] width 224 height 35
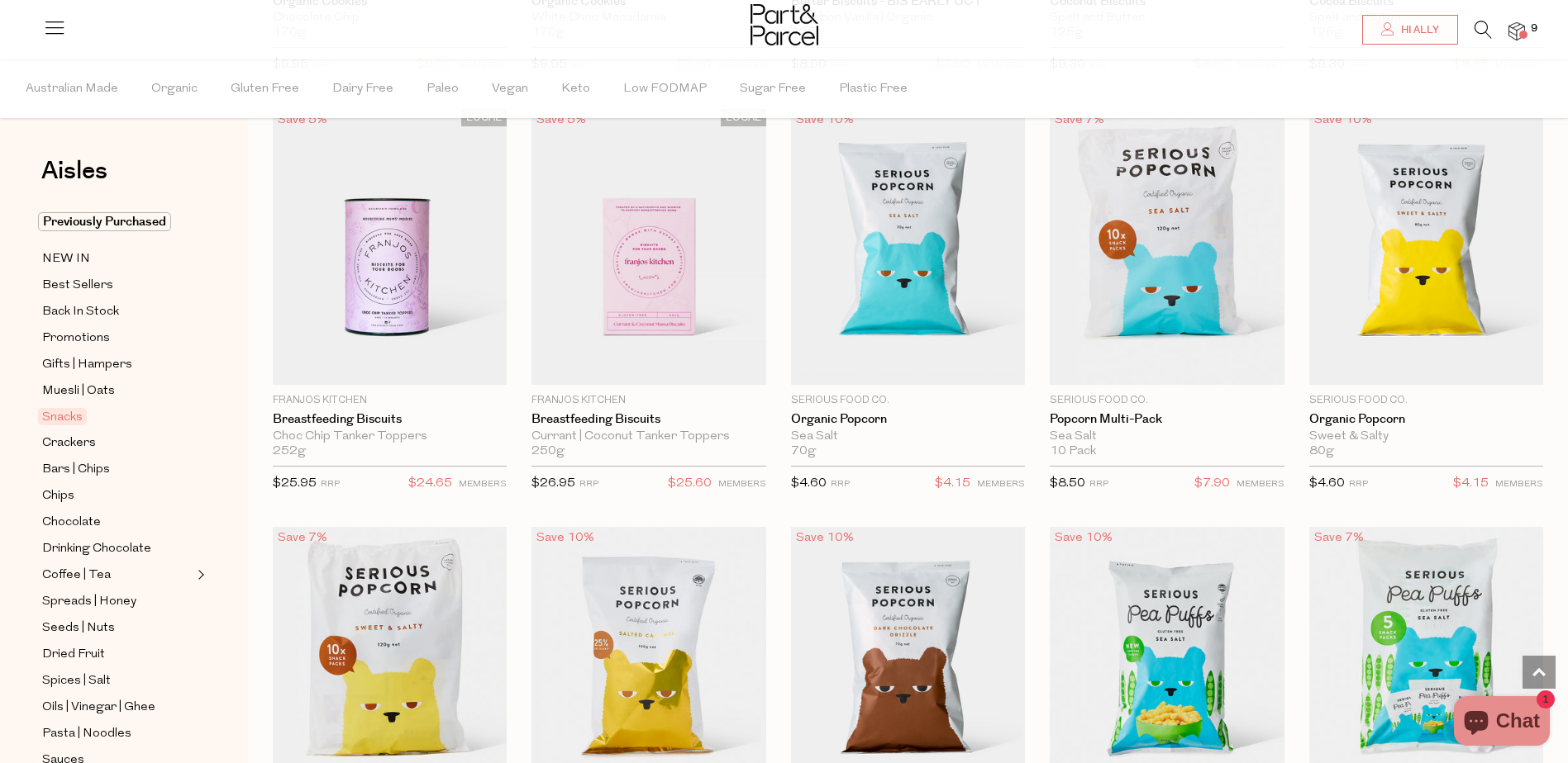
scroll to position [3636, 0]
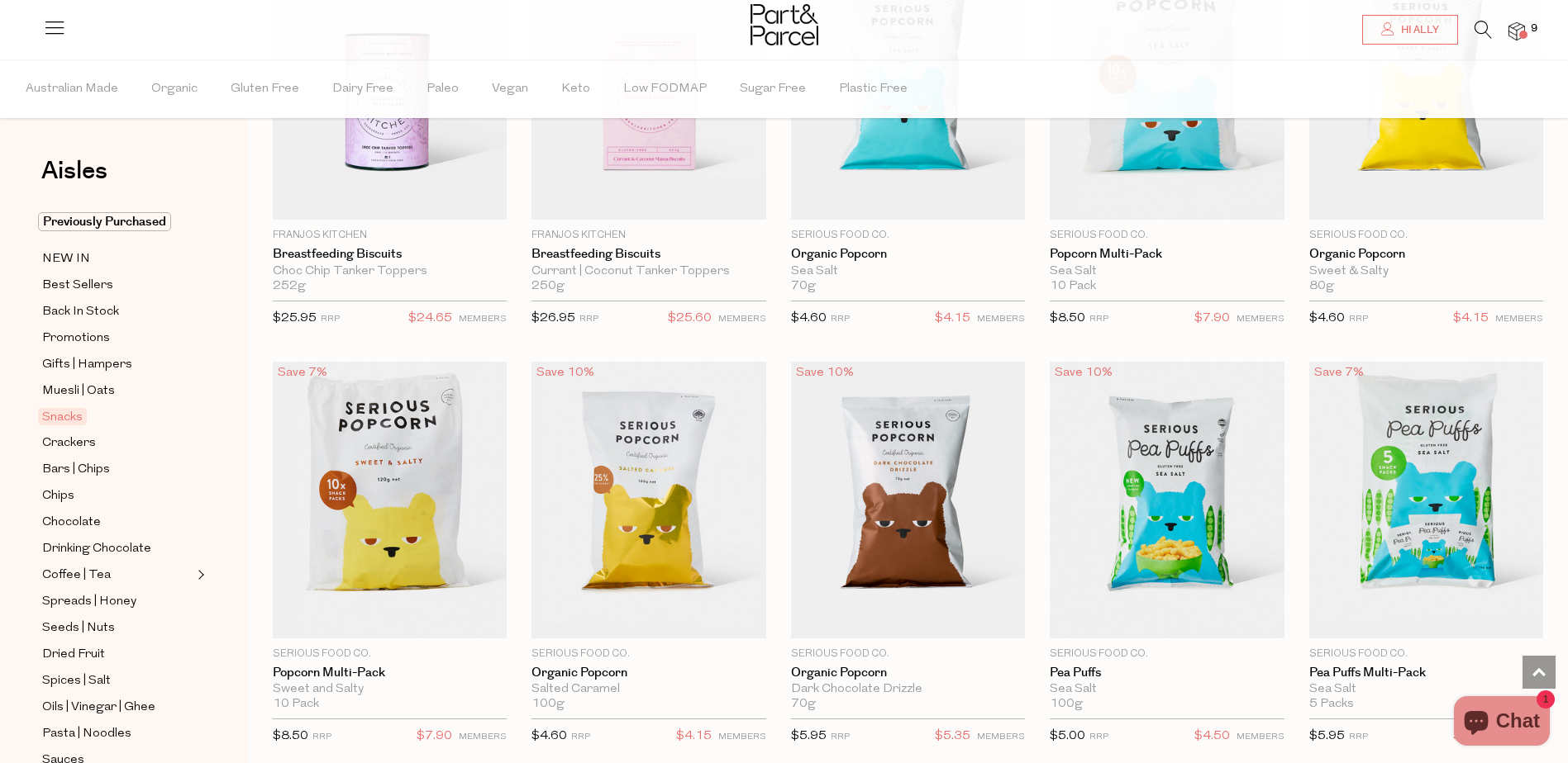
click at [1527, 35] on span at bounding box center [1524, 35] width 8 height 8
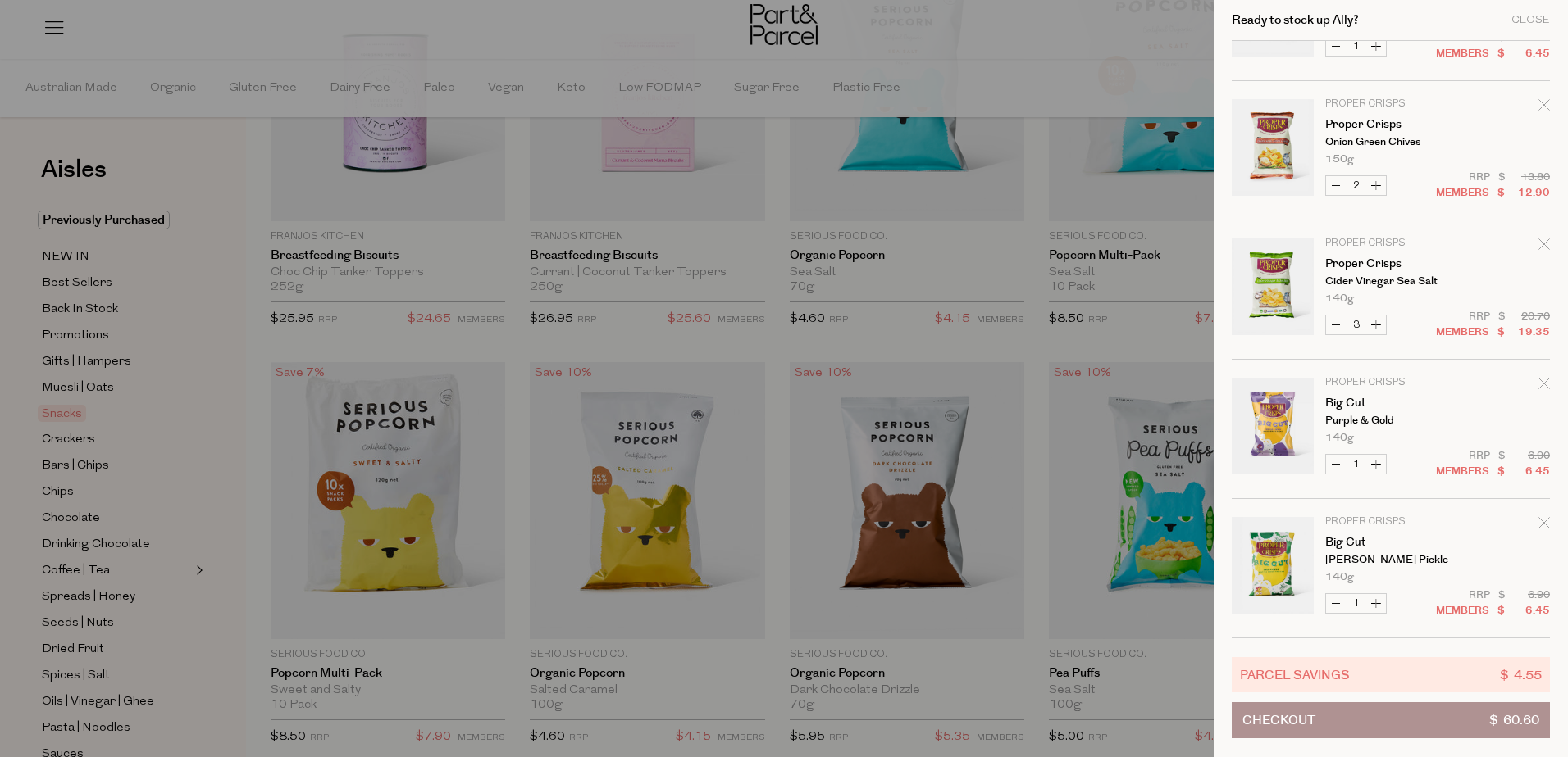
scroll to position [0, 0]
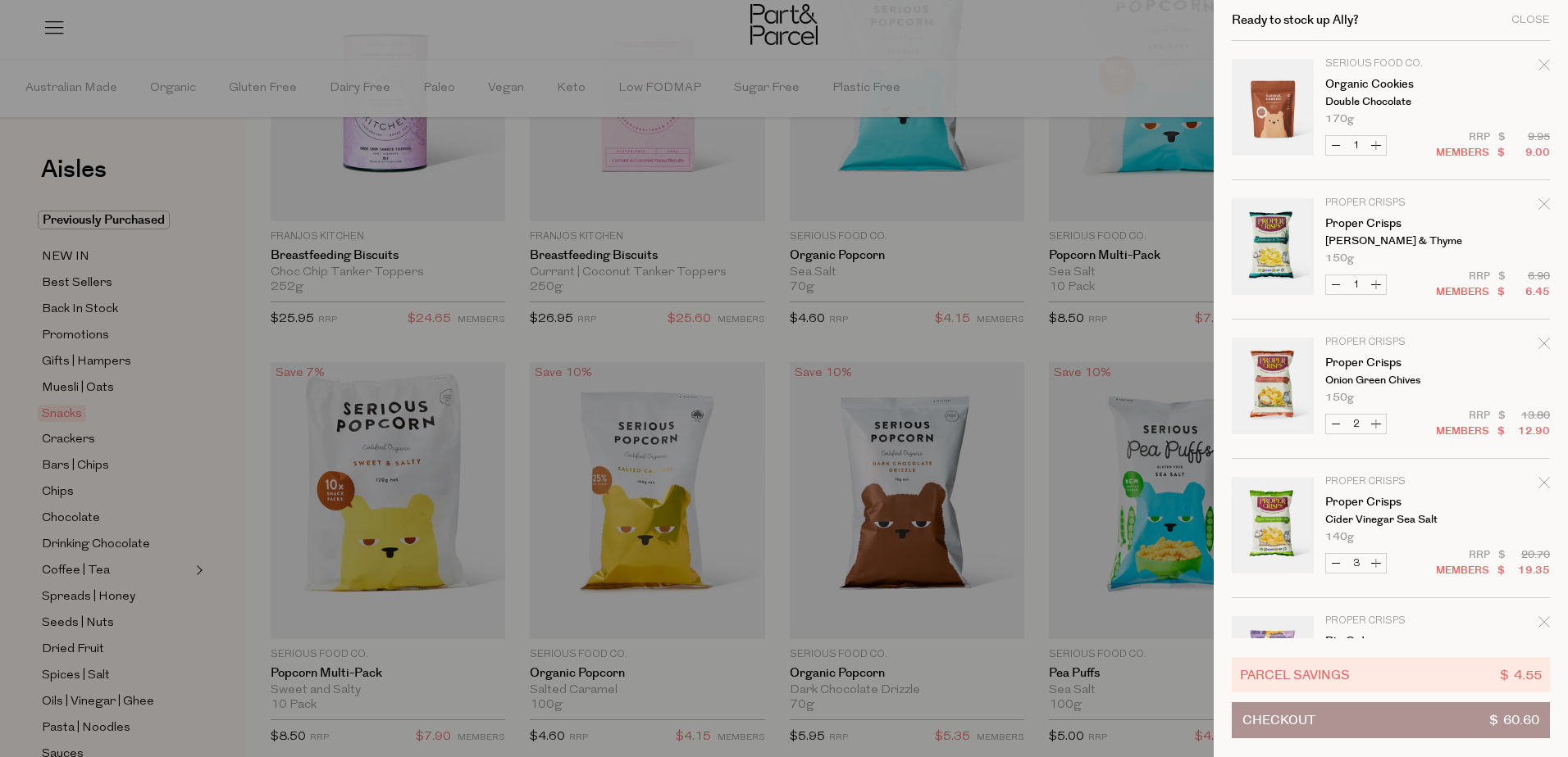
click at [1051, 21] on div at bounding box center [784, 378] width 1568 height 757
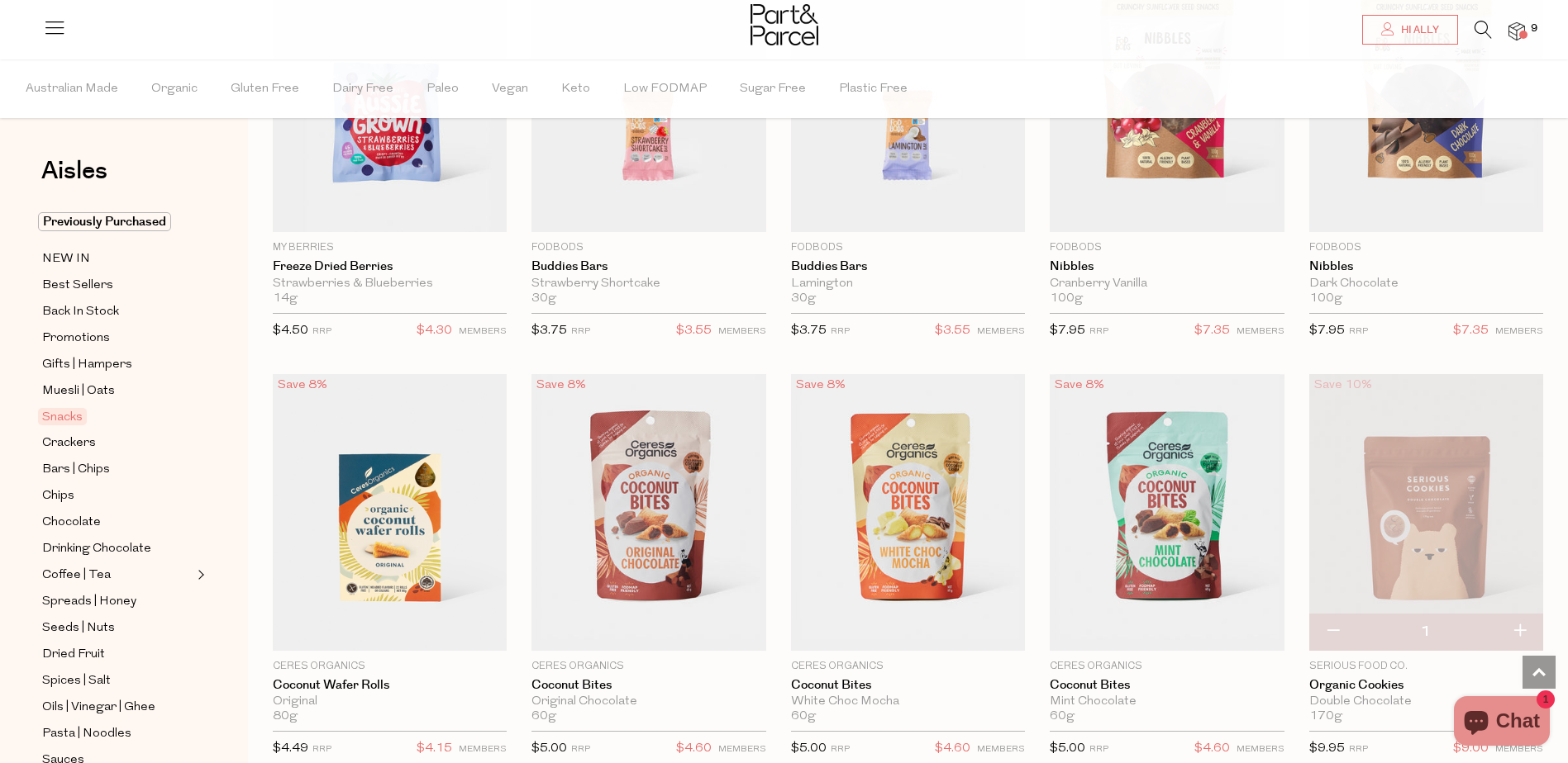
scroll to position [2947, 0]
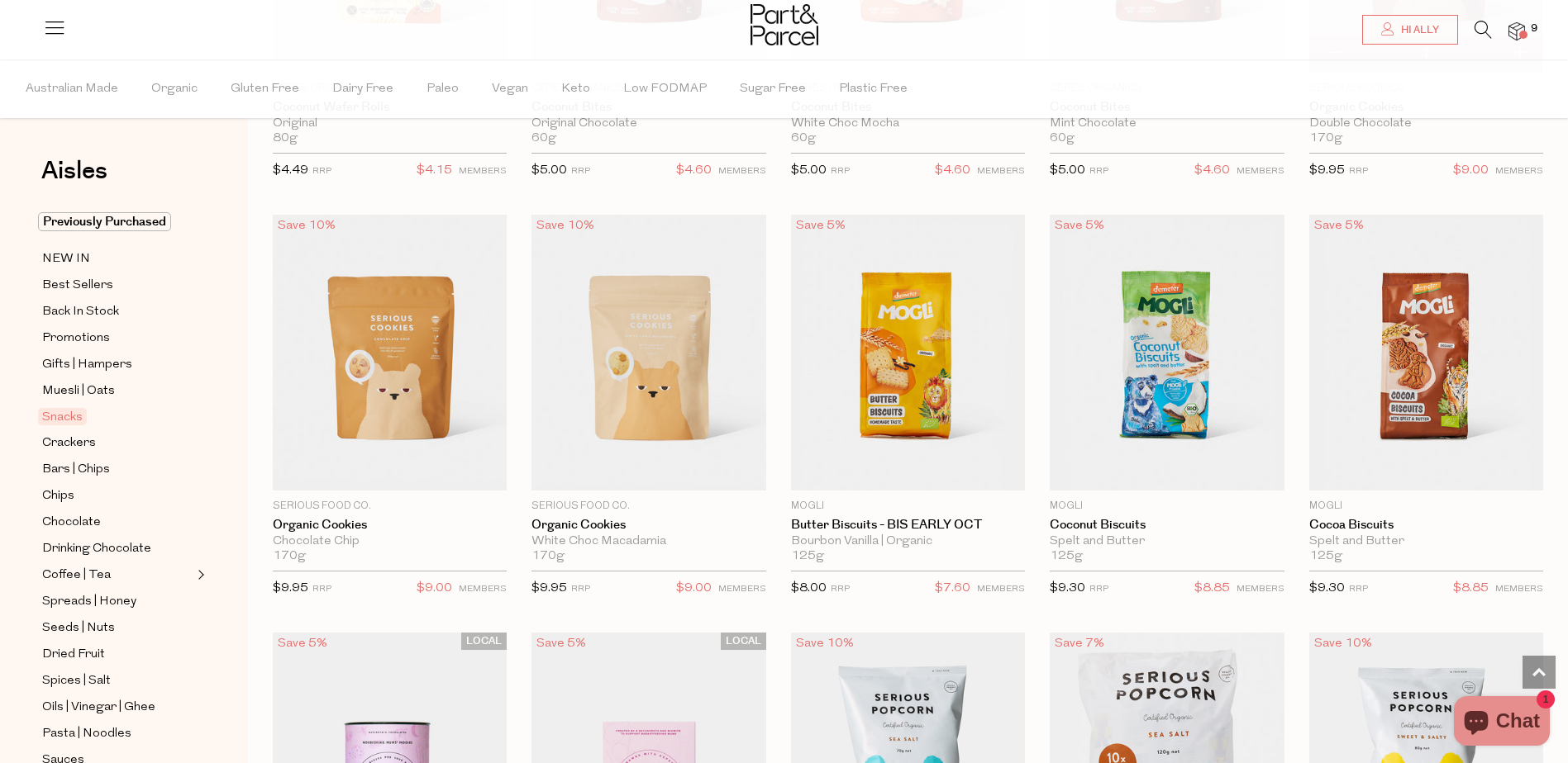
click at [457, 470] on span "Add To Parcel" at bounding box center [390, 480] width 224 height 35
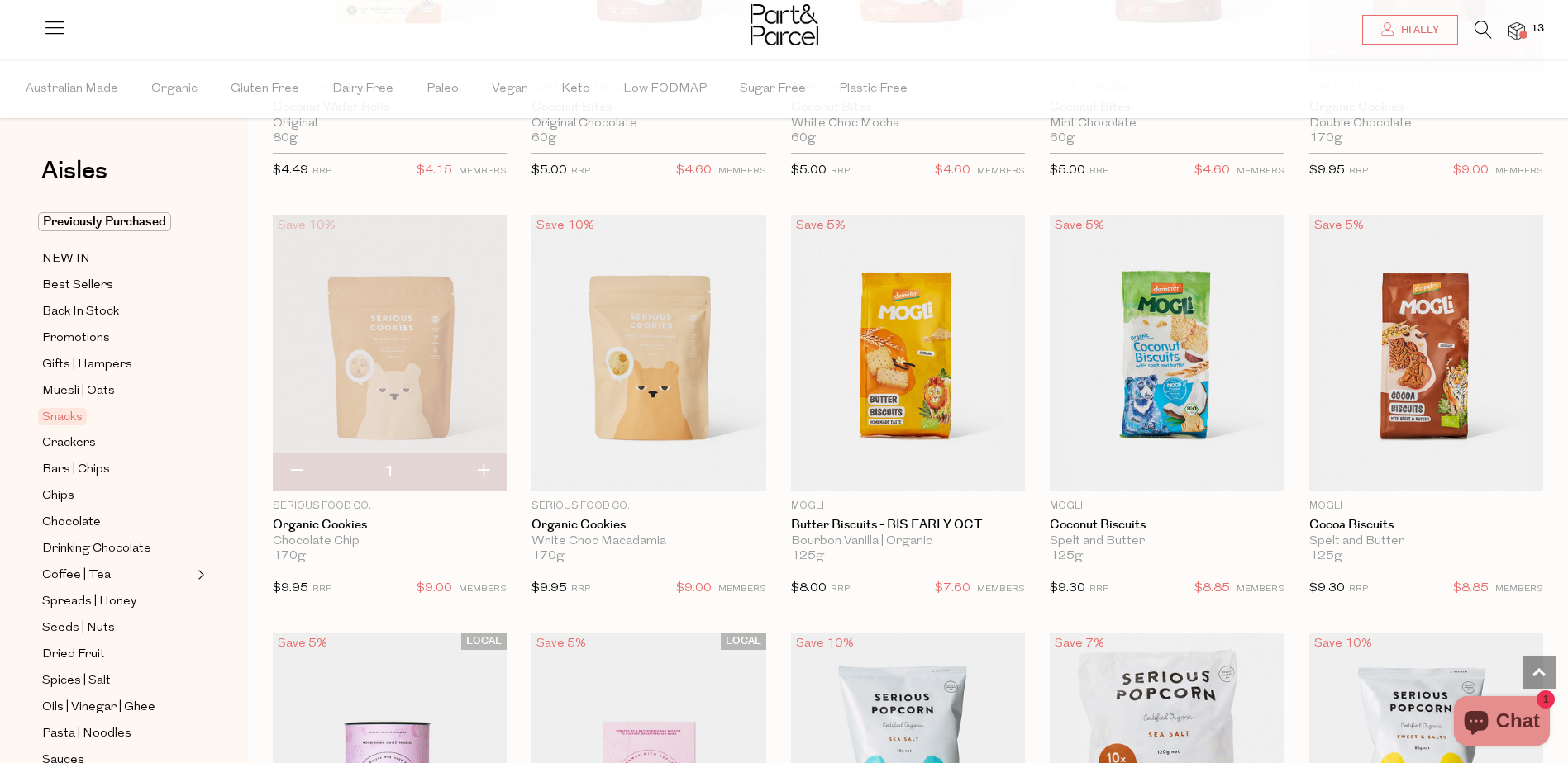
click at [1521, 30] on img at bounding box center [1517, 32] width 17 height 19
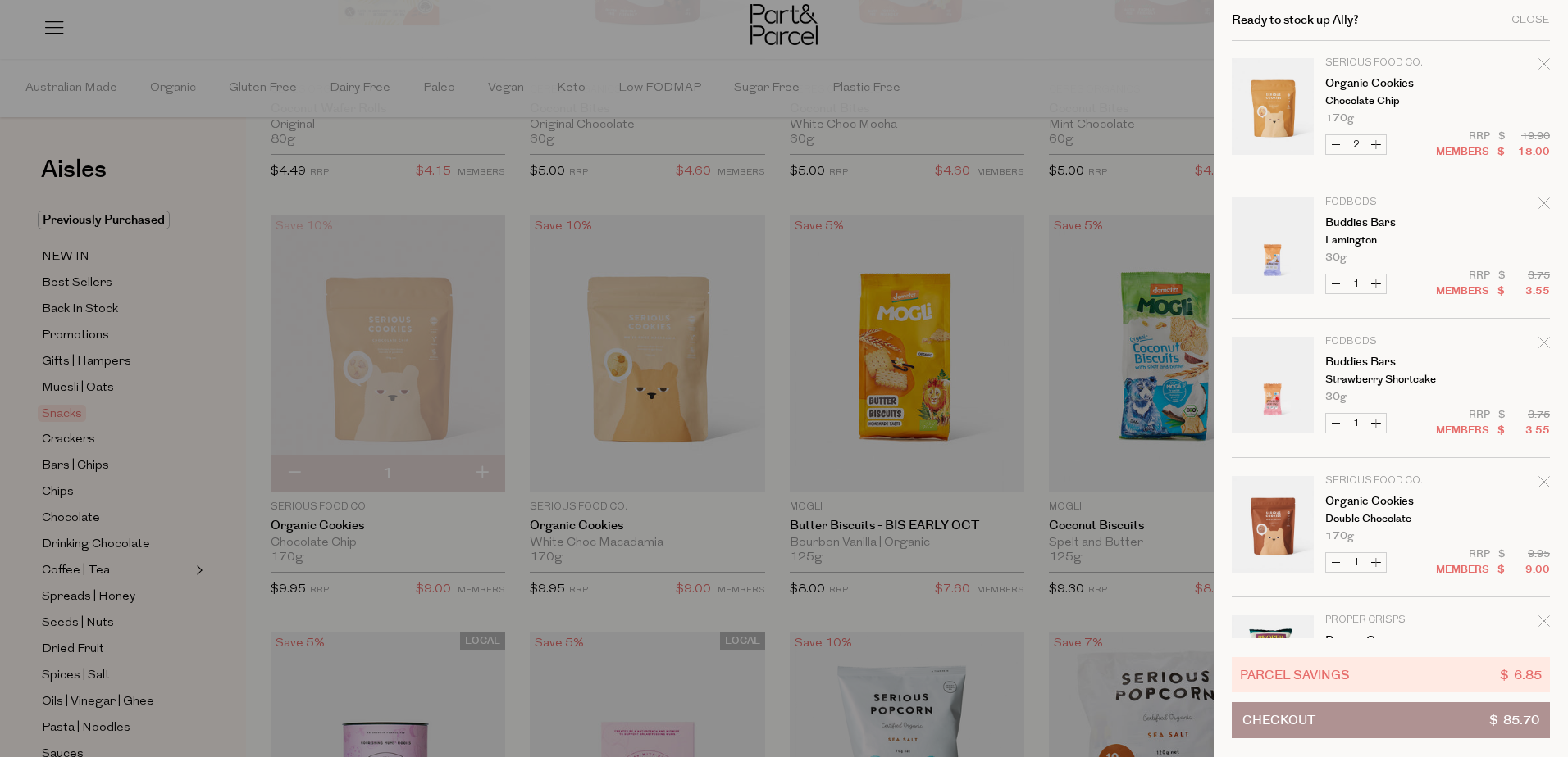
scroll to position [0, 0]
click at [1331, 143] on button "Decrease Organic Cookies" at bounding box center [1335, 145] width 20 height 19
type input "1"
click at [1067, 67] on div at bounding box center [784, 378] width 1568 height 757
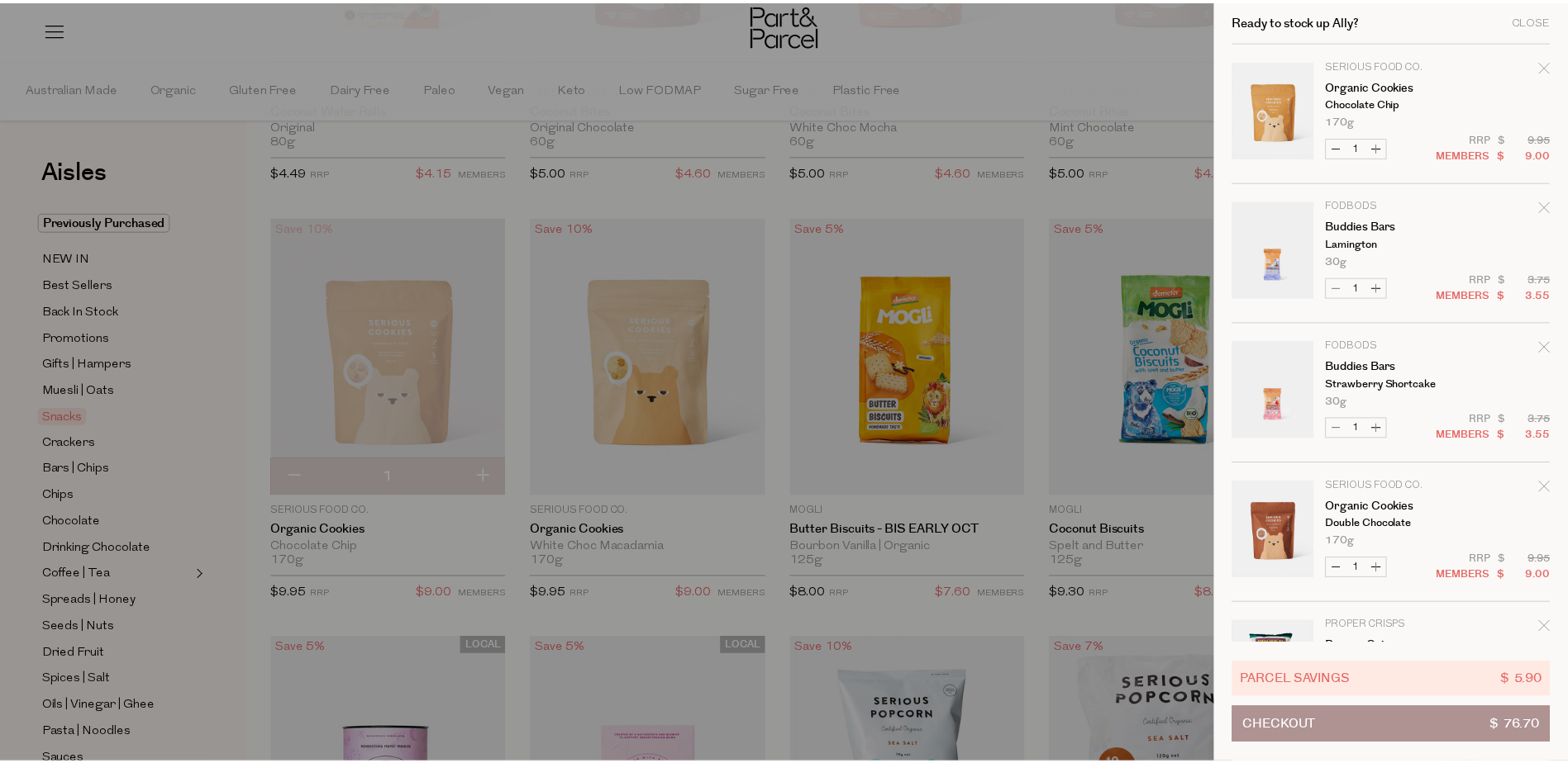
scroll to position [2947, 0]
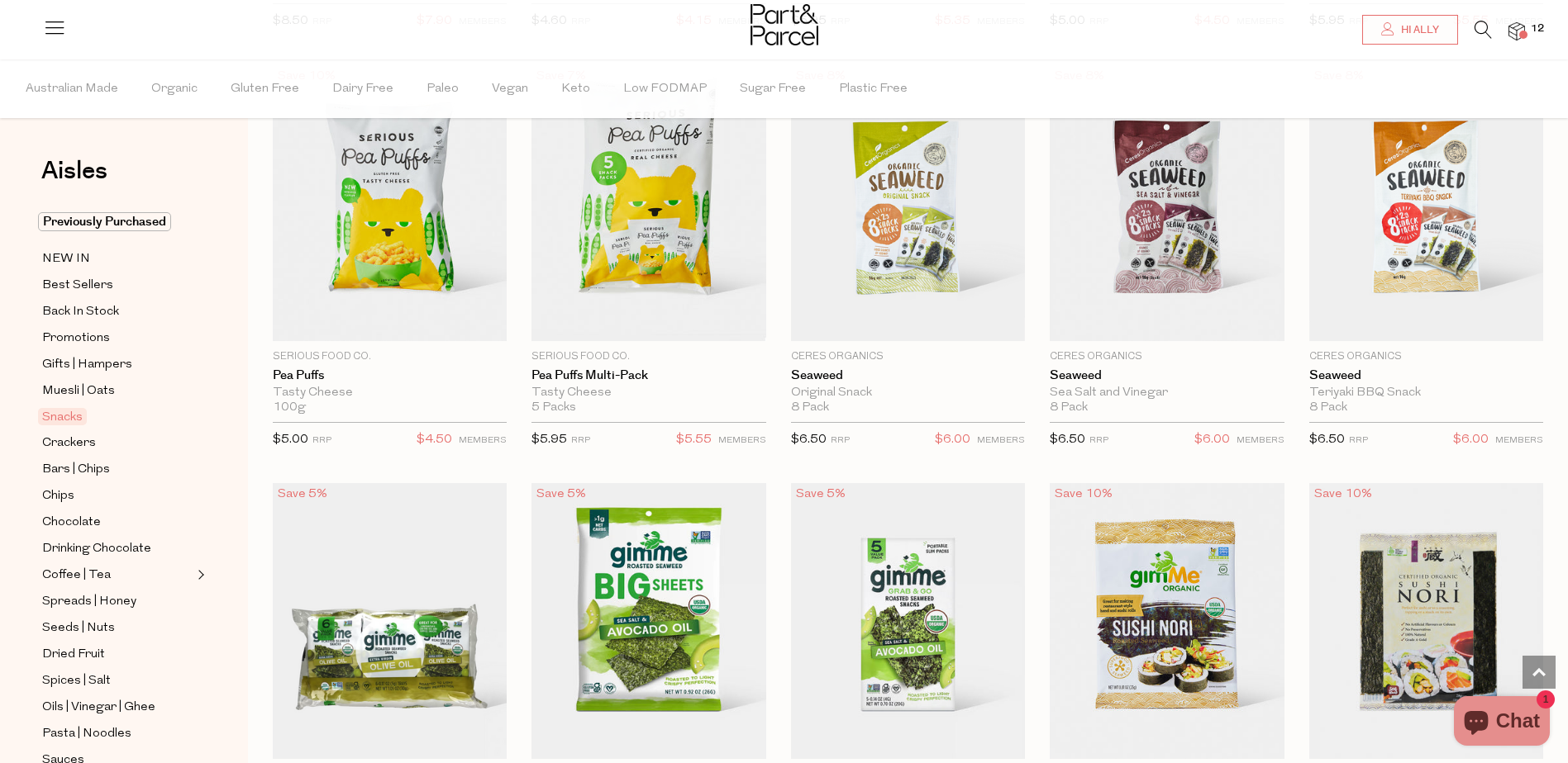
scroll to position [4268, 0]
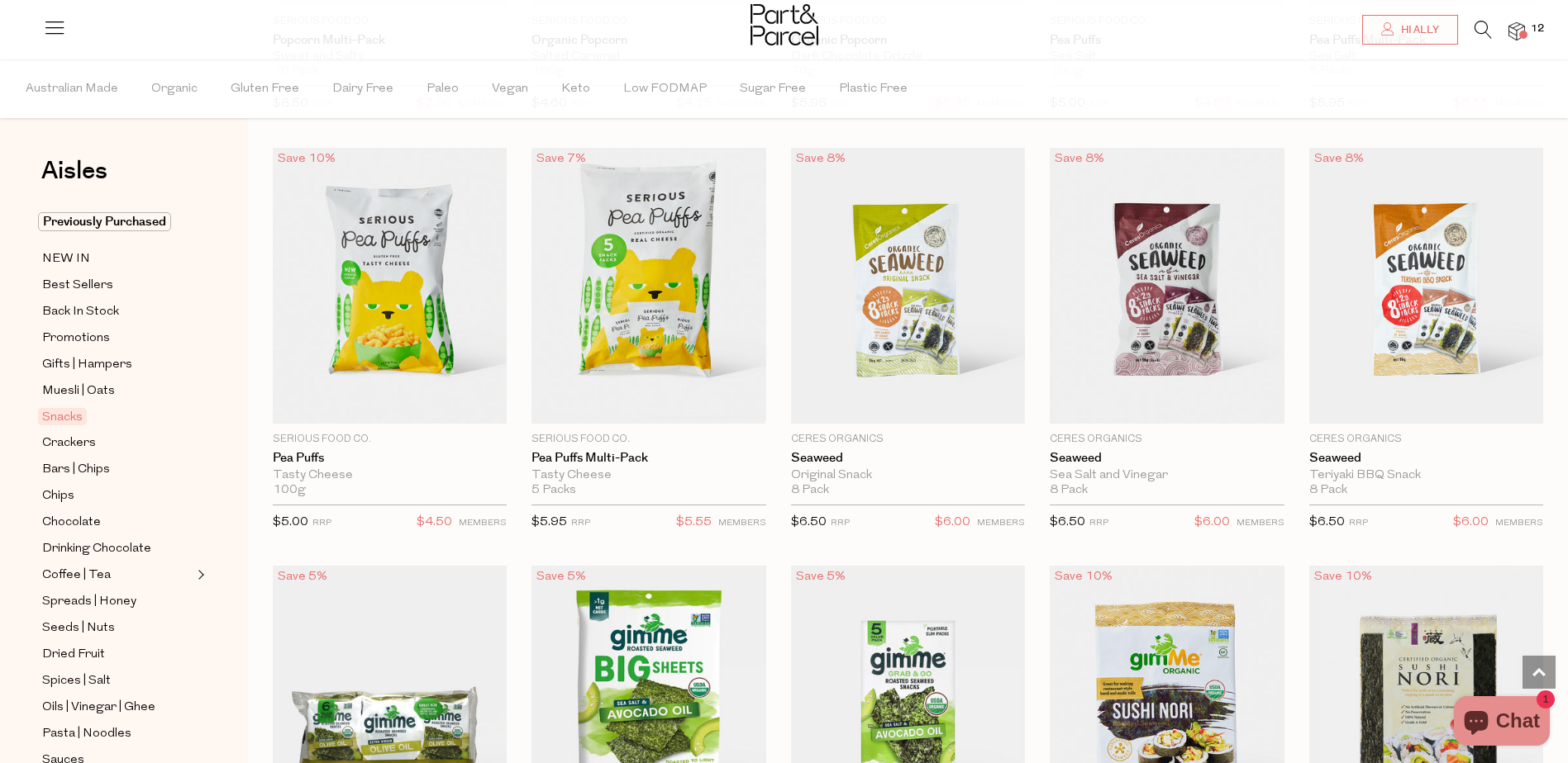
click at [751, 395] on span "Add To Parcel" at bounding box center [648, 413] width 224 height 35
click at [738, 399] on span "Adding..." at bounding box center [648, 405] width 224 height 35
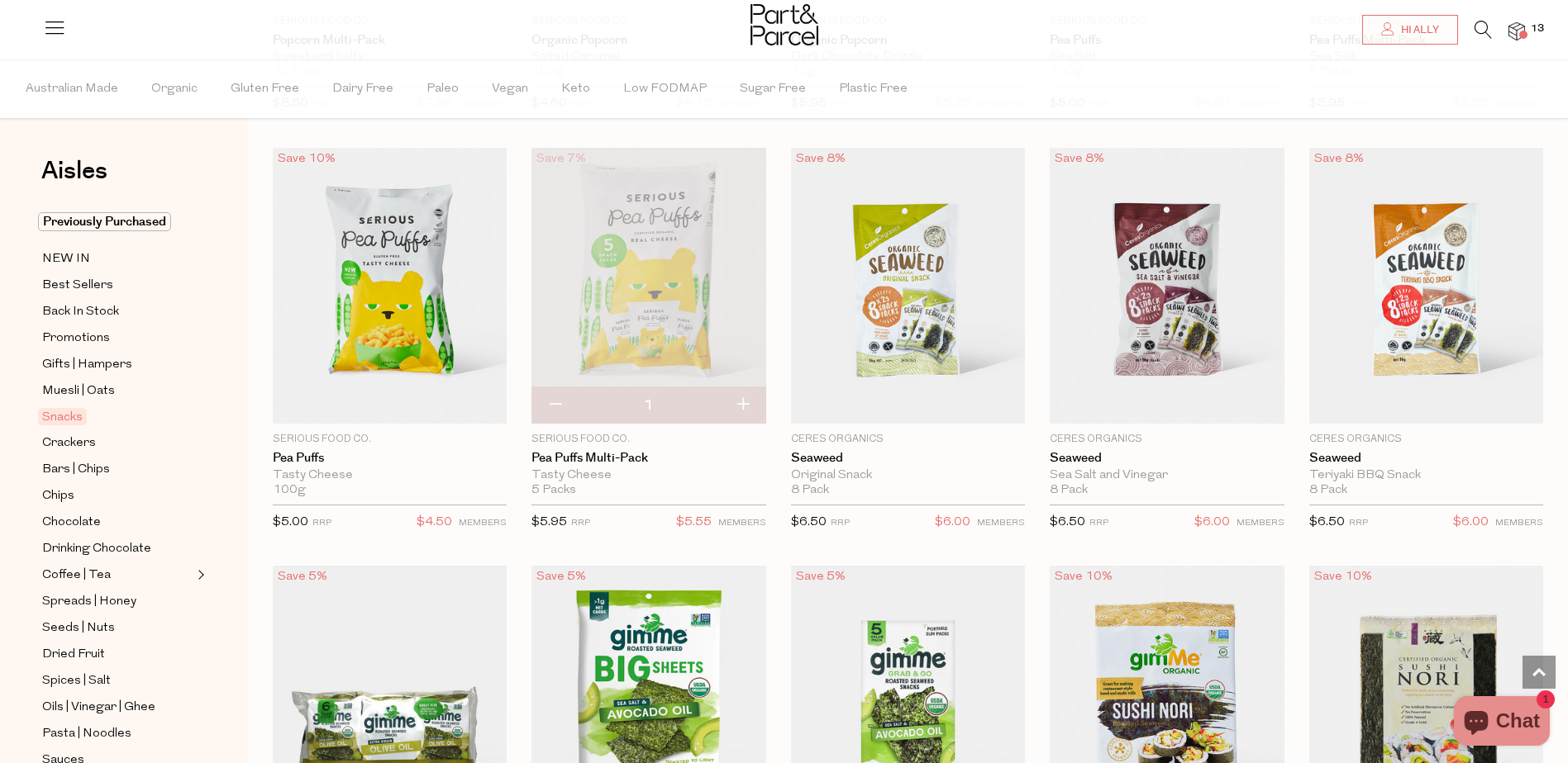
click at [738, 399] on button "button" at bounding box center [743, 405] width 47 height 36
type input "2"
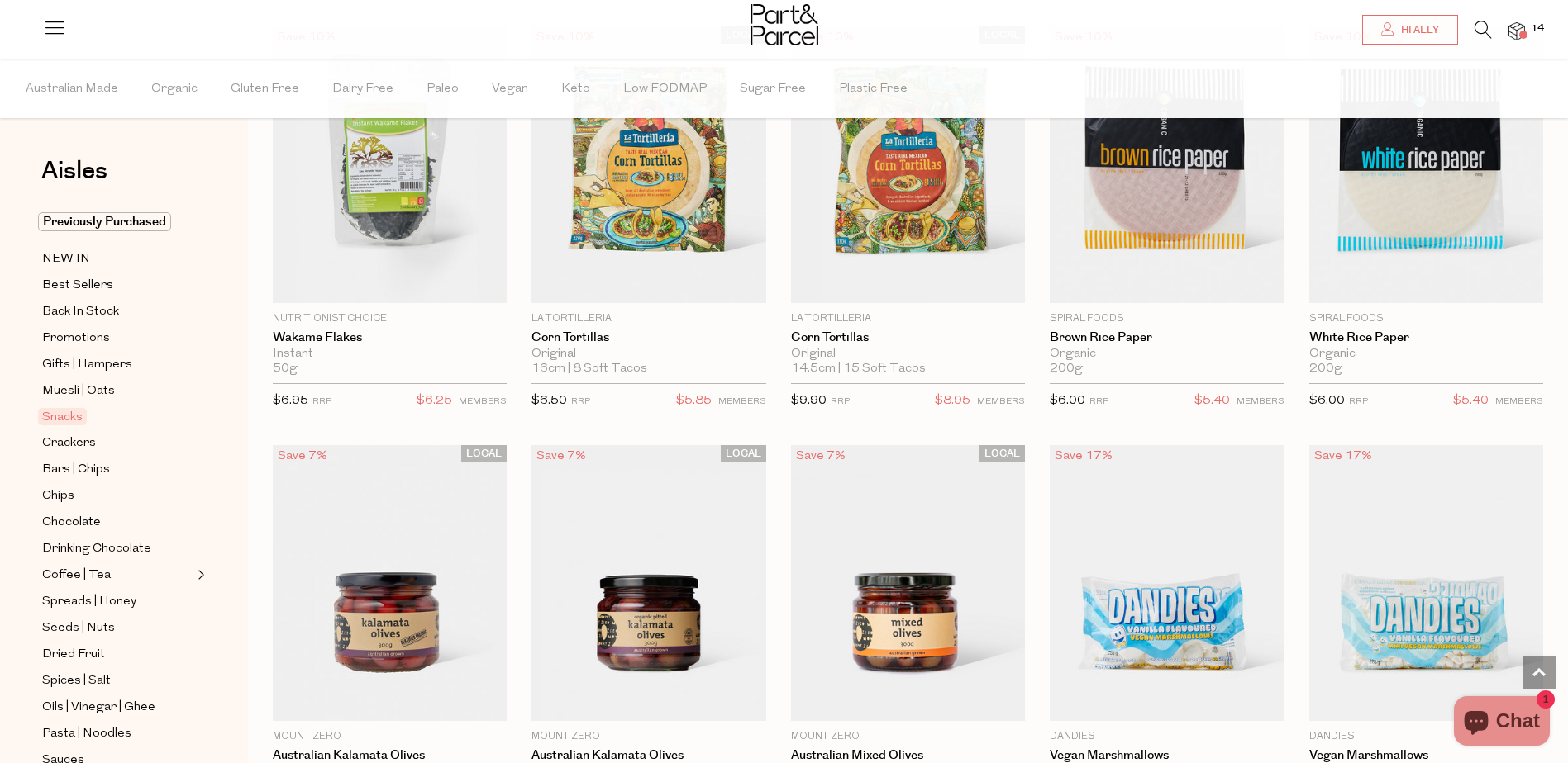
scroll to position [5061, 0]
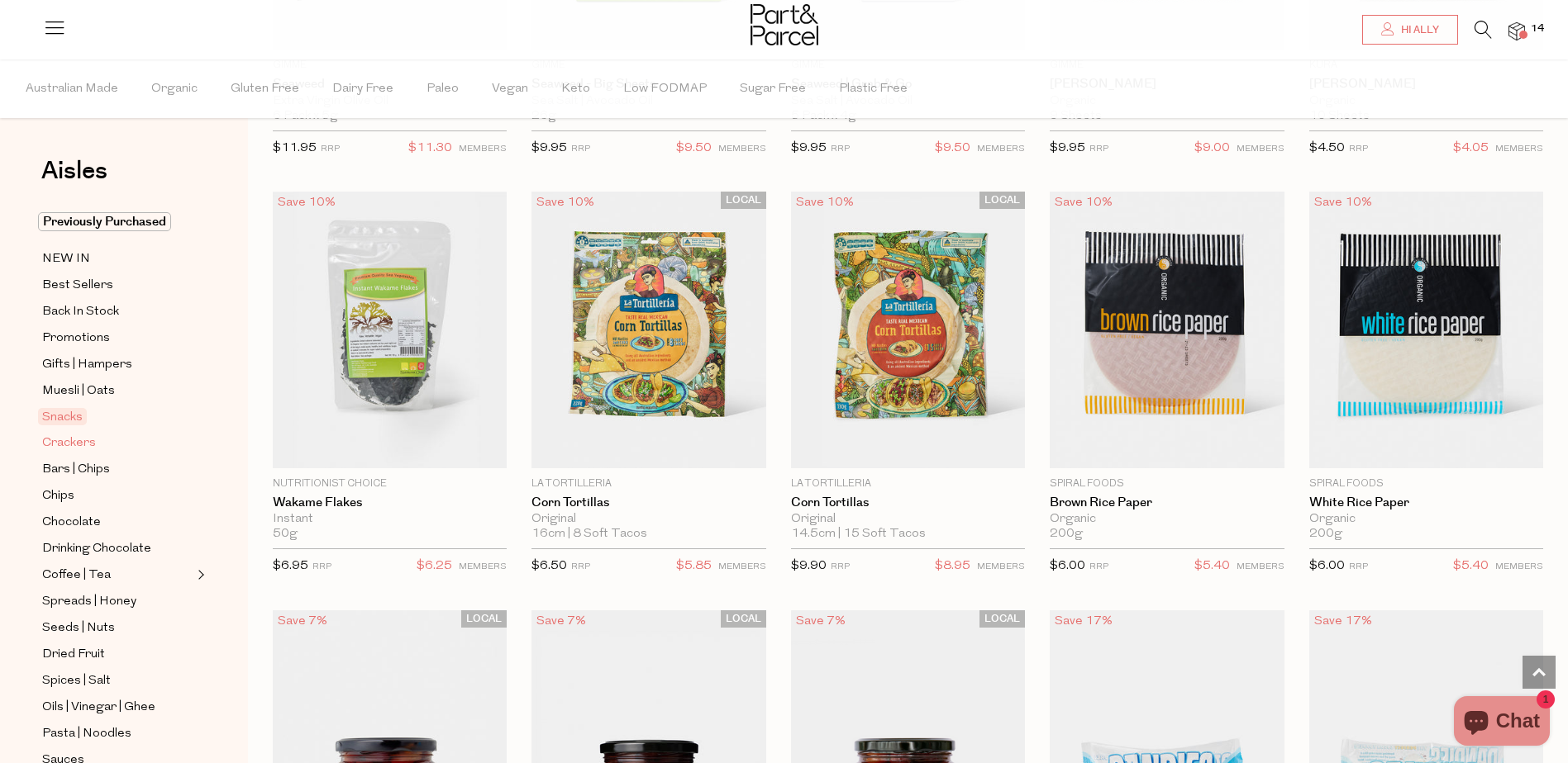
click at [79, 438] on span "Crackers" at bounding box center [69, 444] width 53 height 20
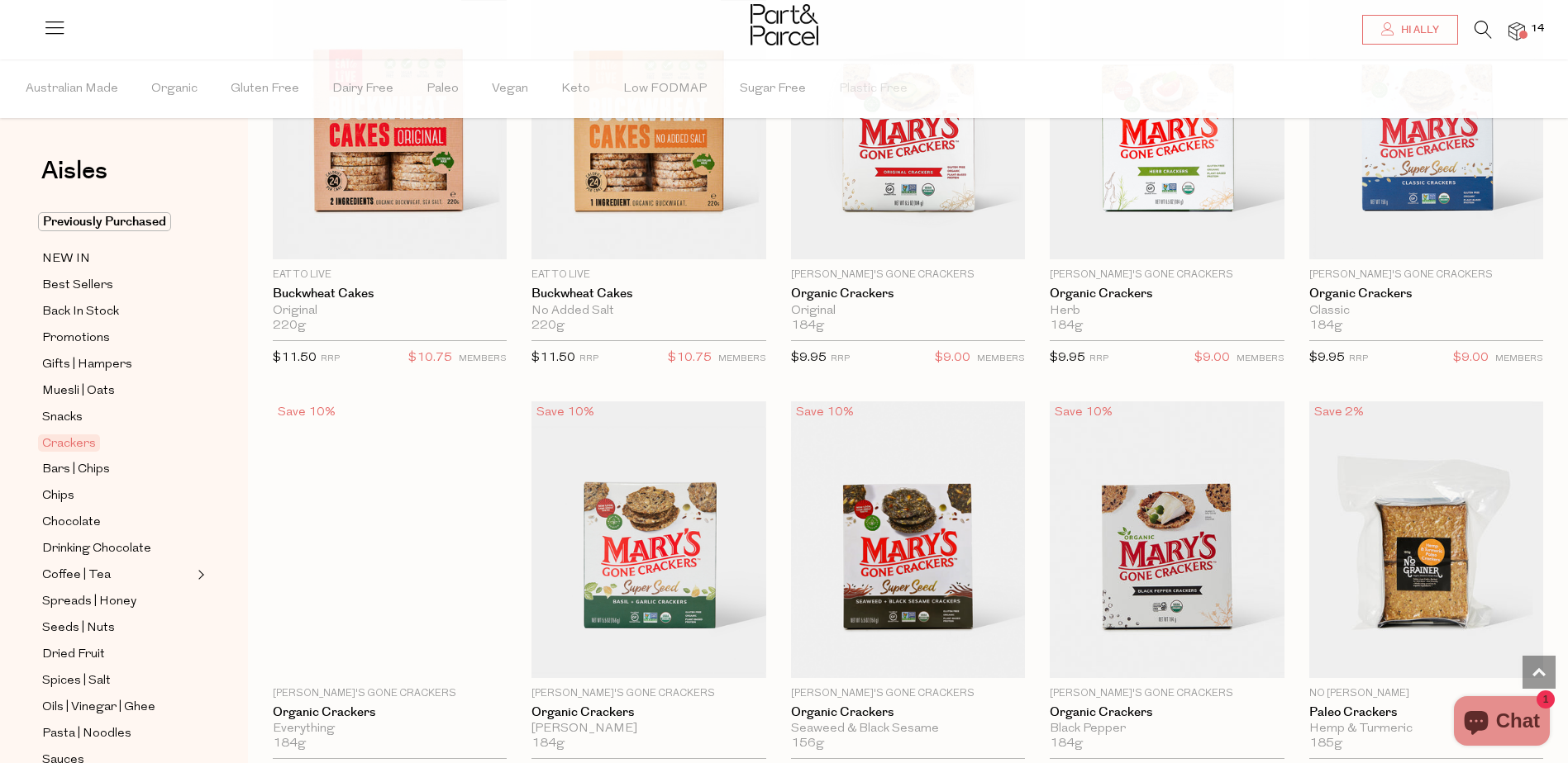
scroll to position [909, 0]
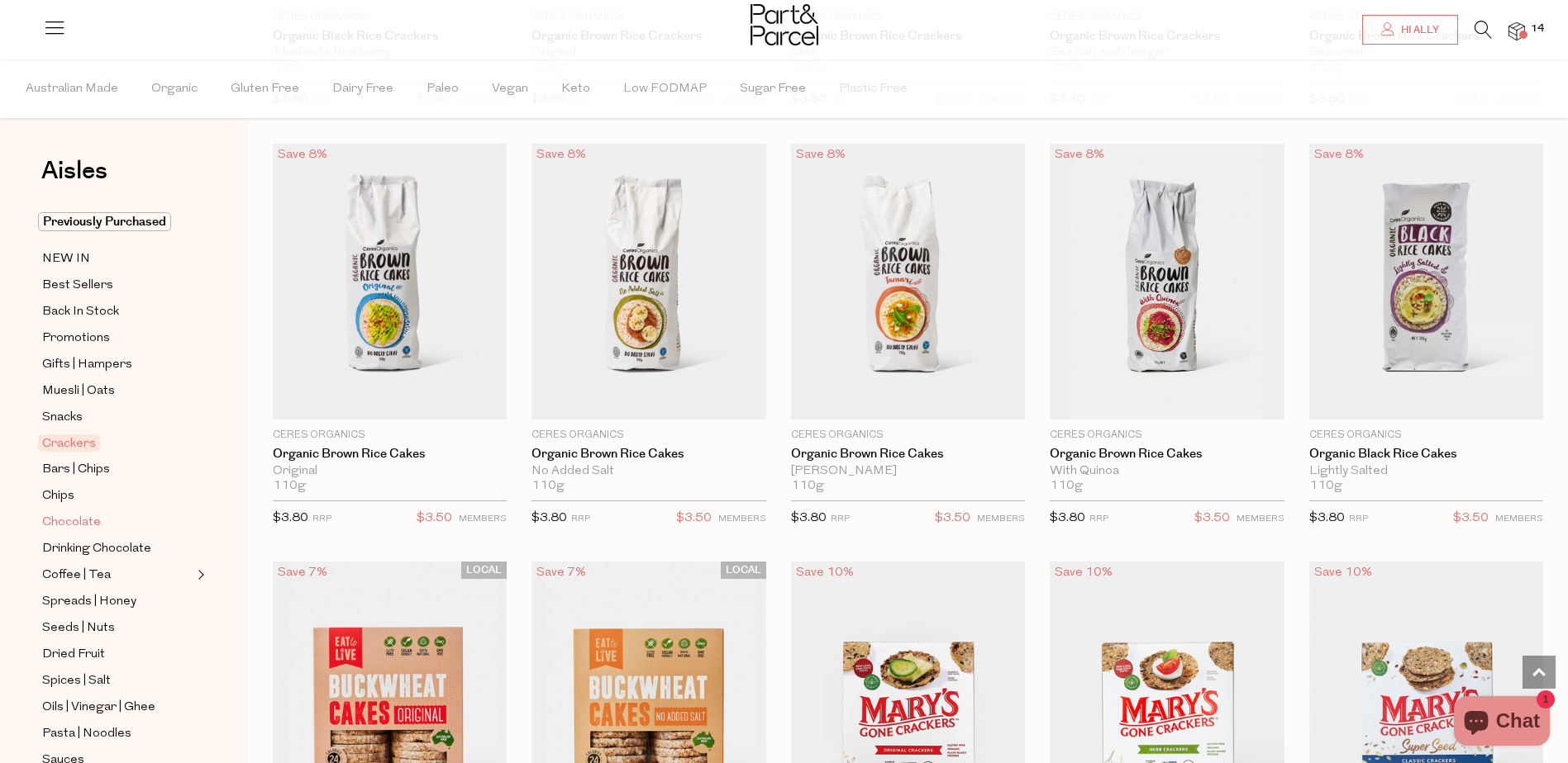
click at [75, 517] on span "Chocolate" at bounding box center [72, 522] width 59 height 20
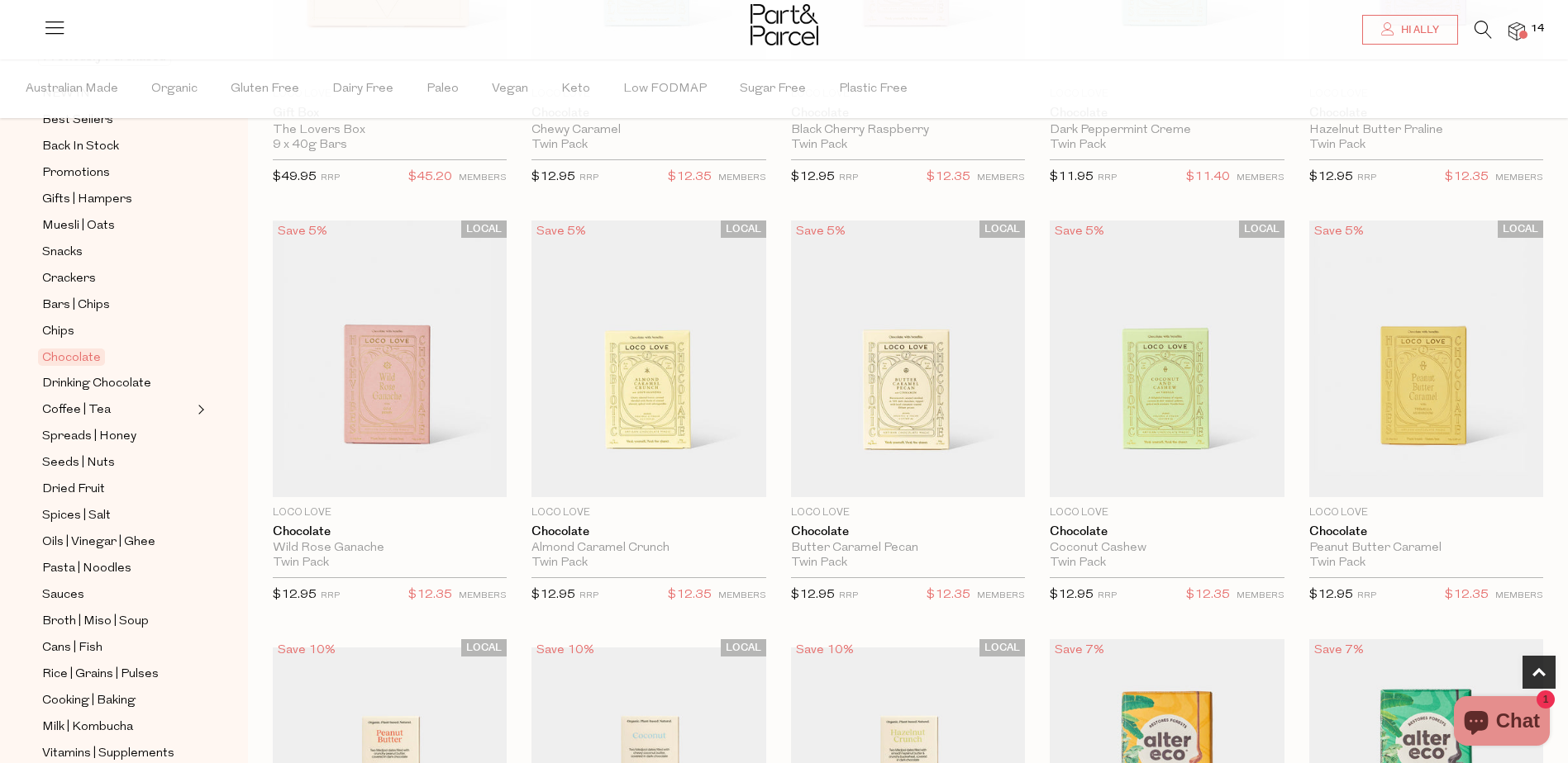
scroll to position [413, 0]
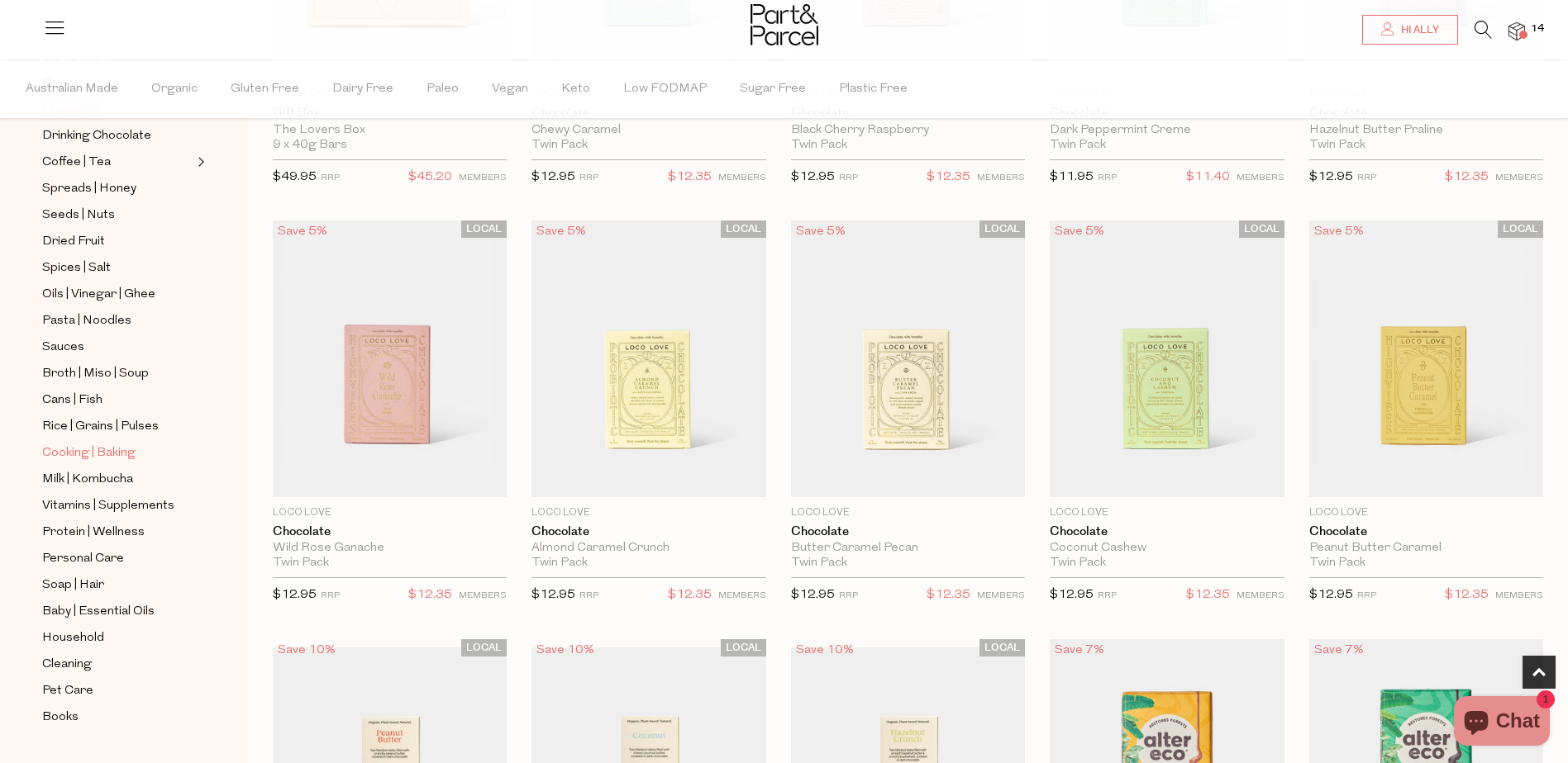
click at [130, 444] on span "Cooking | Baking" at bounding box center [89, 453] width 94 height 20
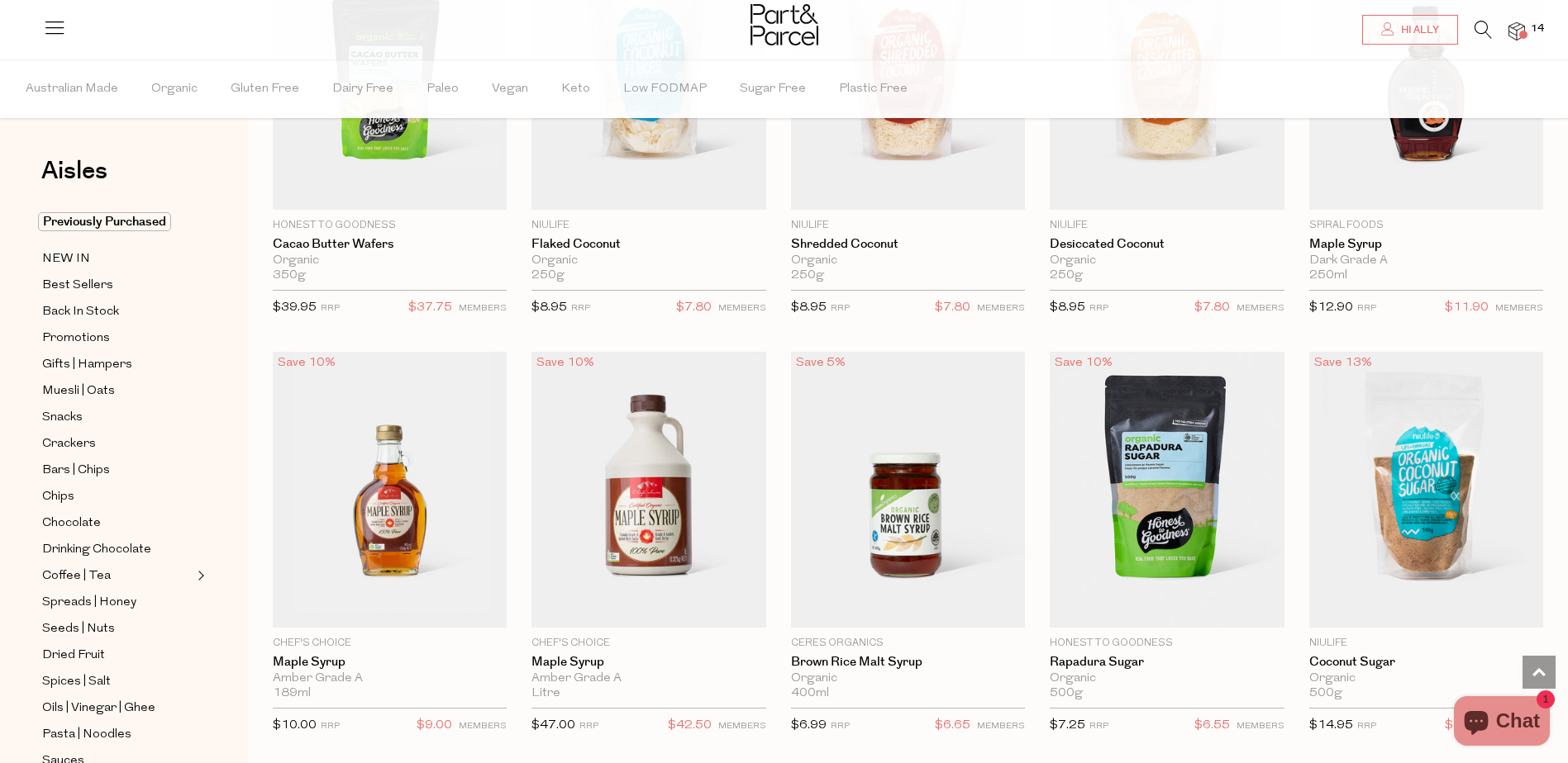
scroll to position [2892, 0]
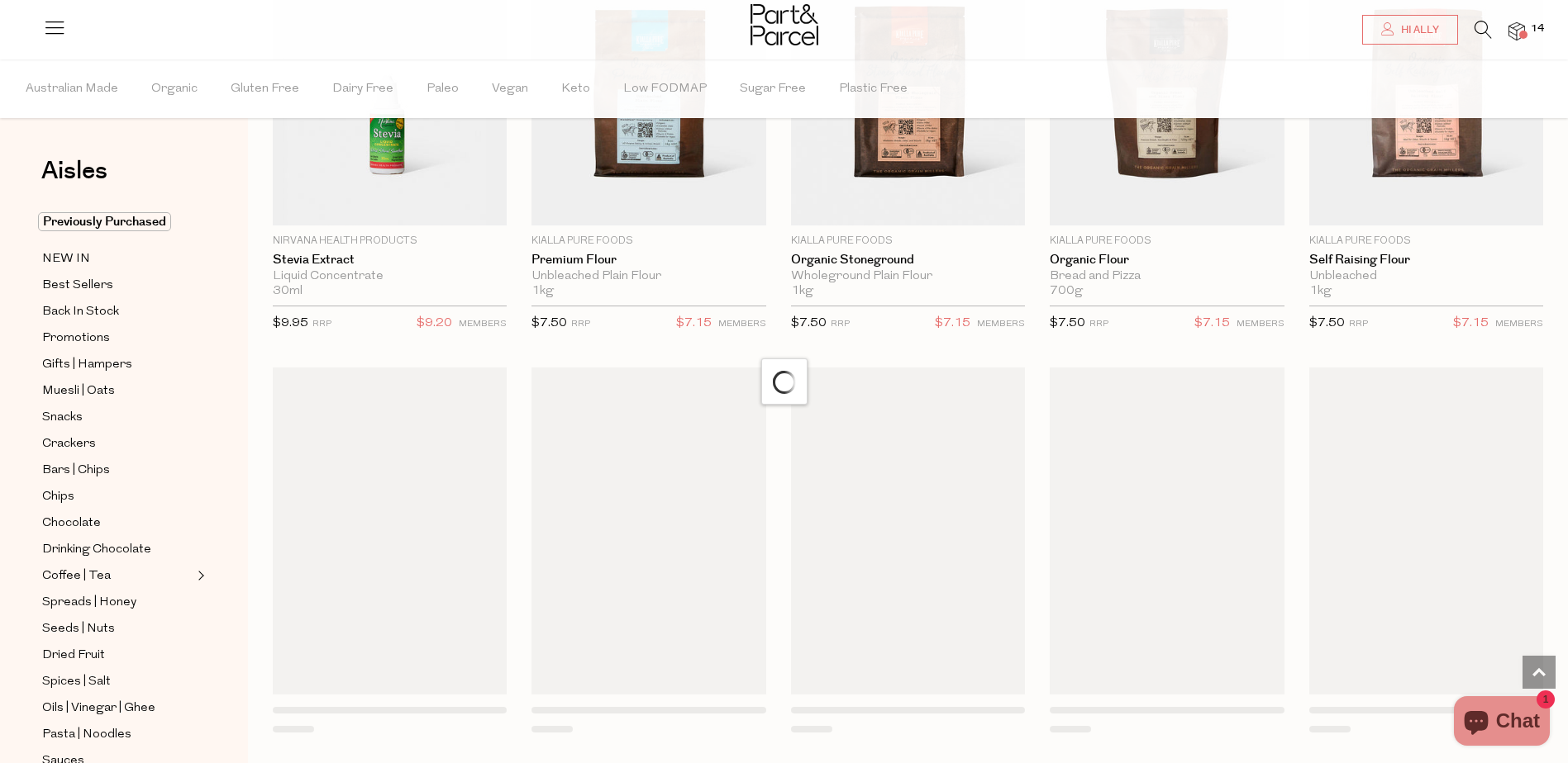
scroll to position [4792, 0]
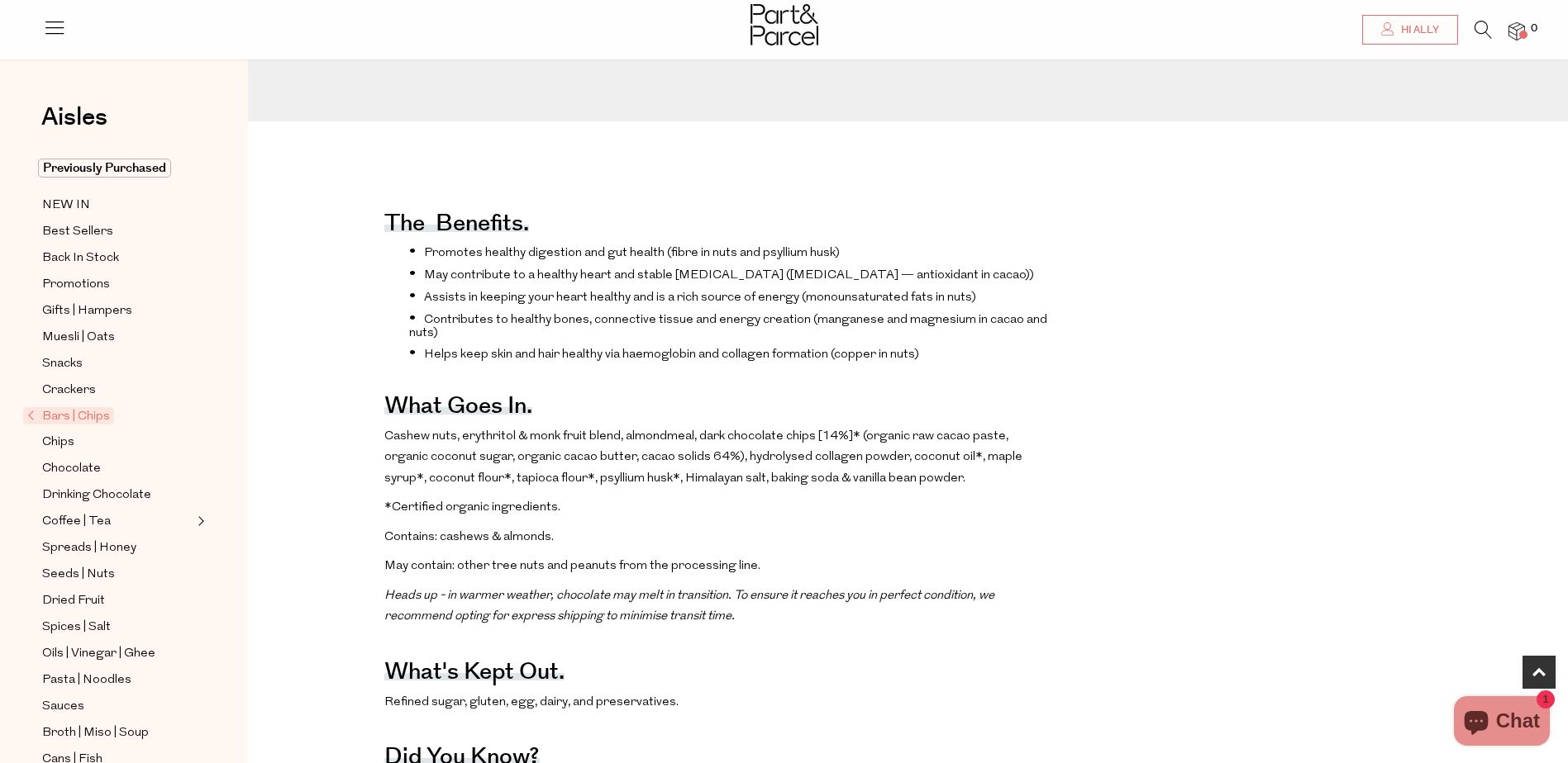
scroll to position [743, 0]
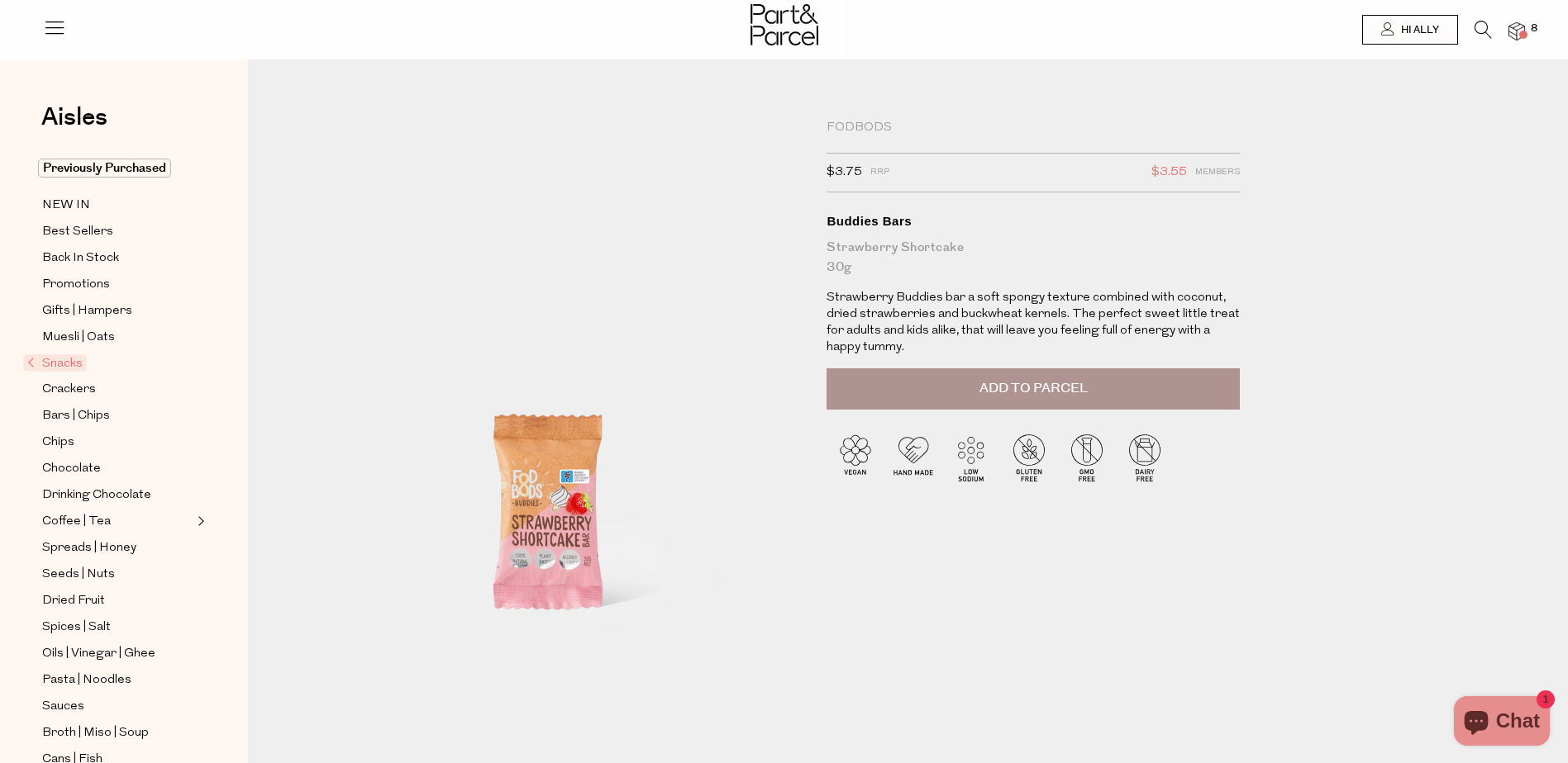
click at [1194, 389] on button "Add to Parcel" at bounding box center [1033, 389] width 413 height 41
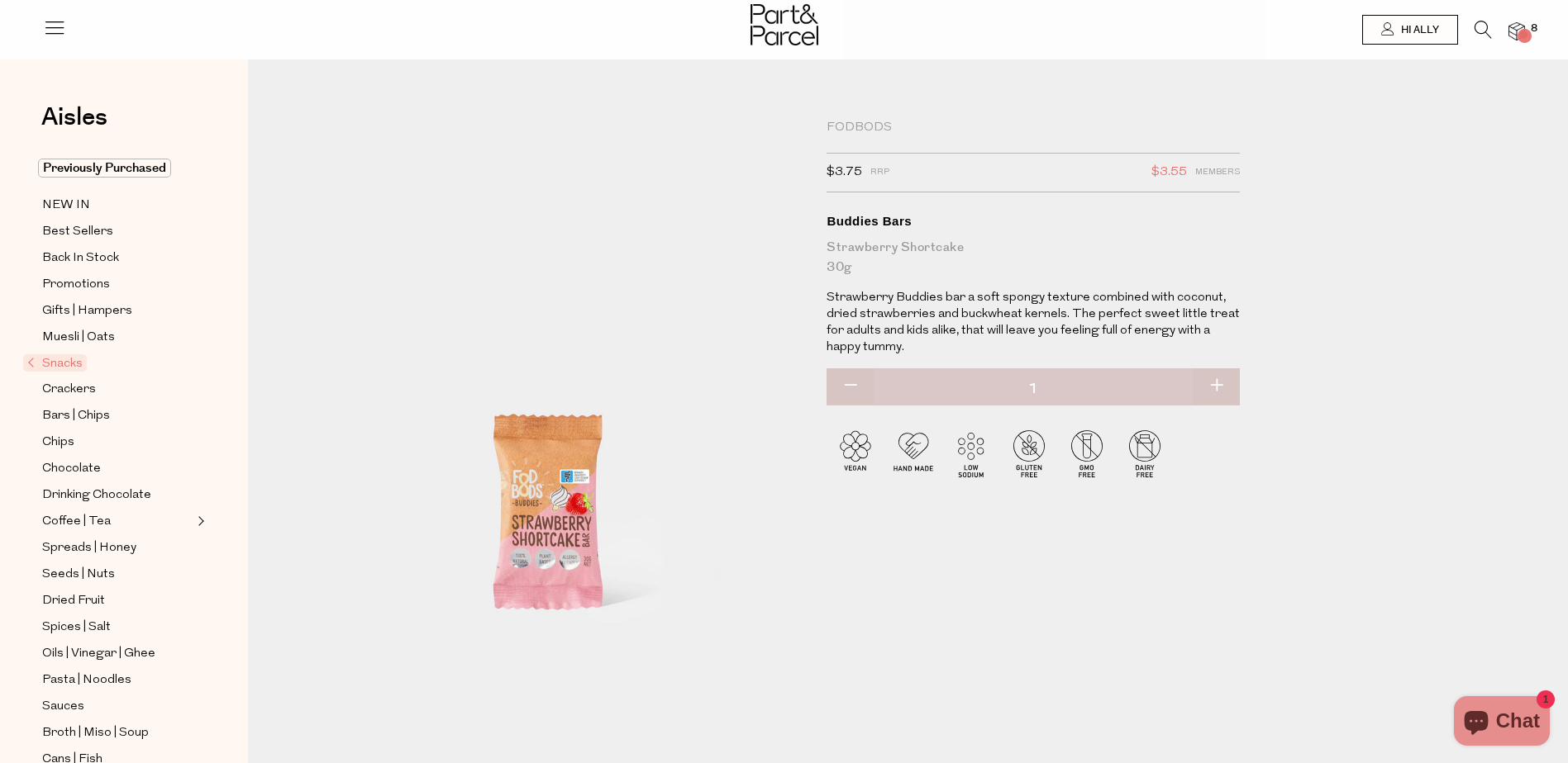
click at [1216, 392] on button "button" at bounding box center [1216, 386] width 47 height 36
type input "2"
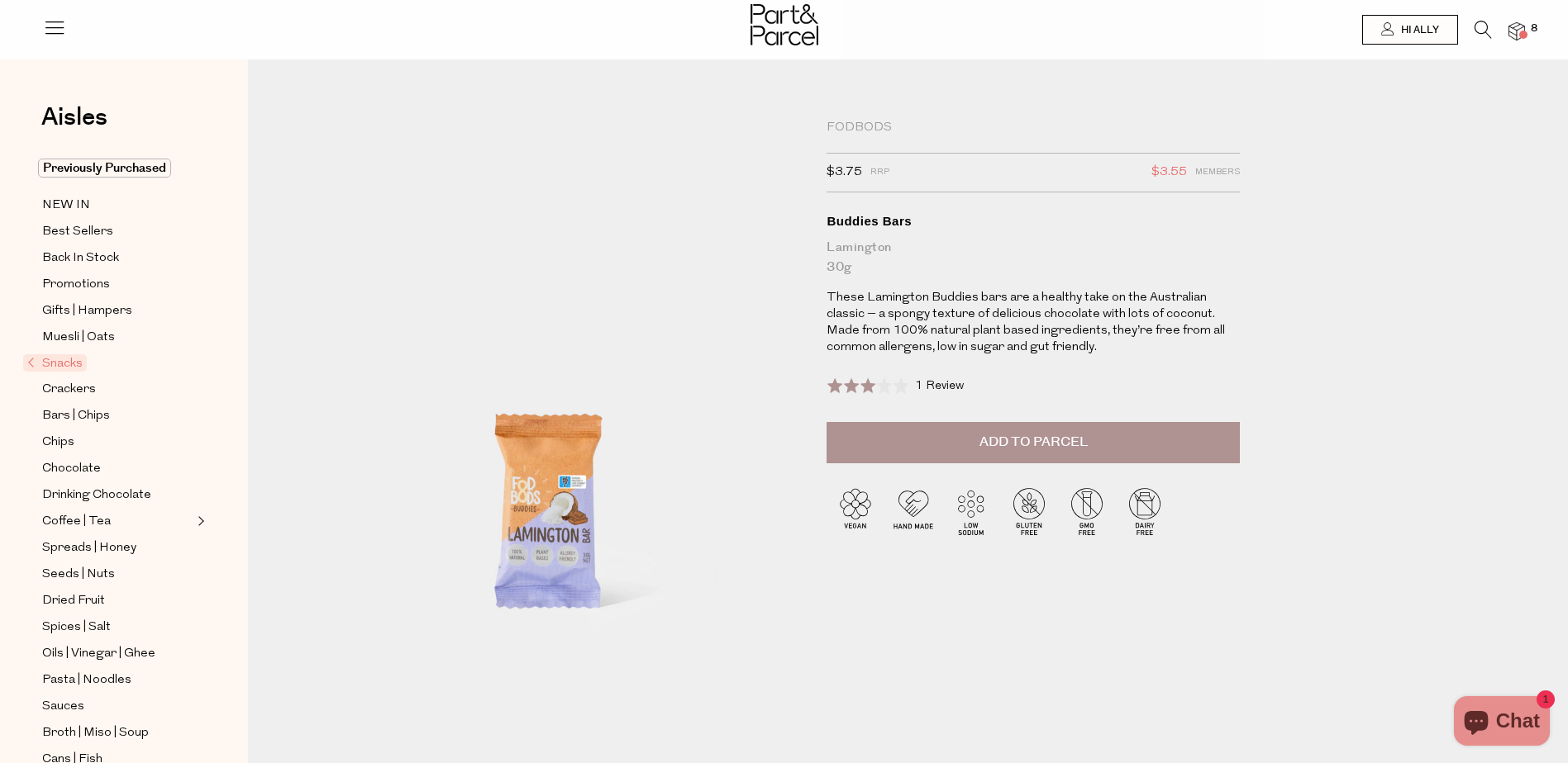
click at [1196, 443] on button "Add to Parcel" at bounding box center [1033, 443] width 413 height 41
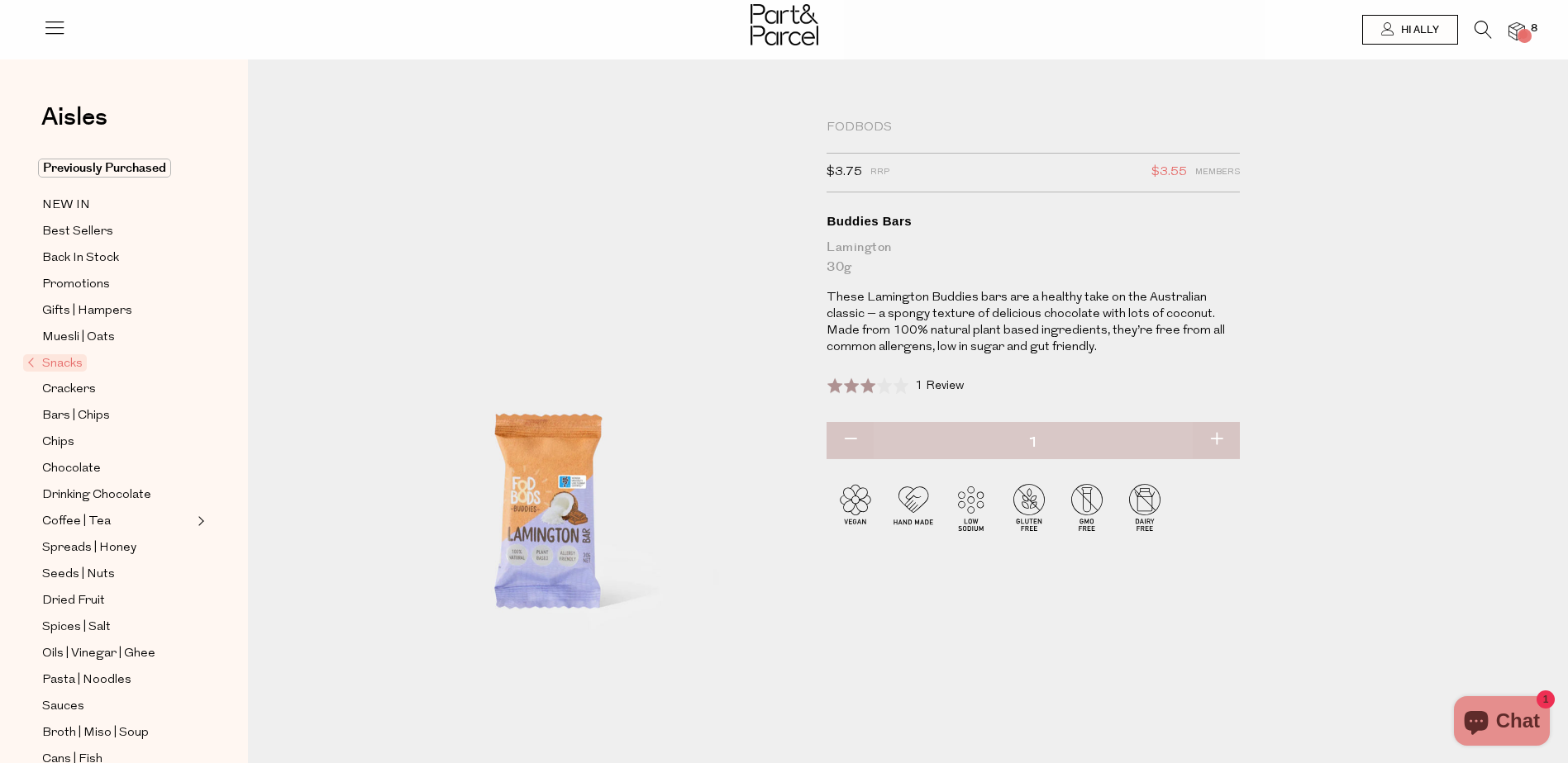
click at [1222, 442] on button "button" at bounding box center [1216, 440] width 47 height 36
type input "2"
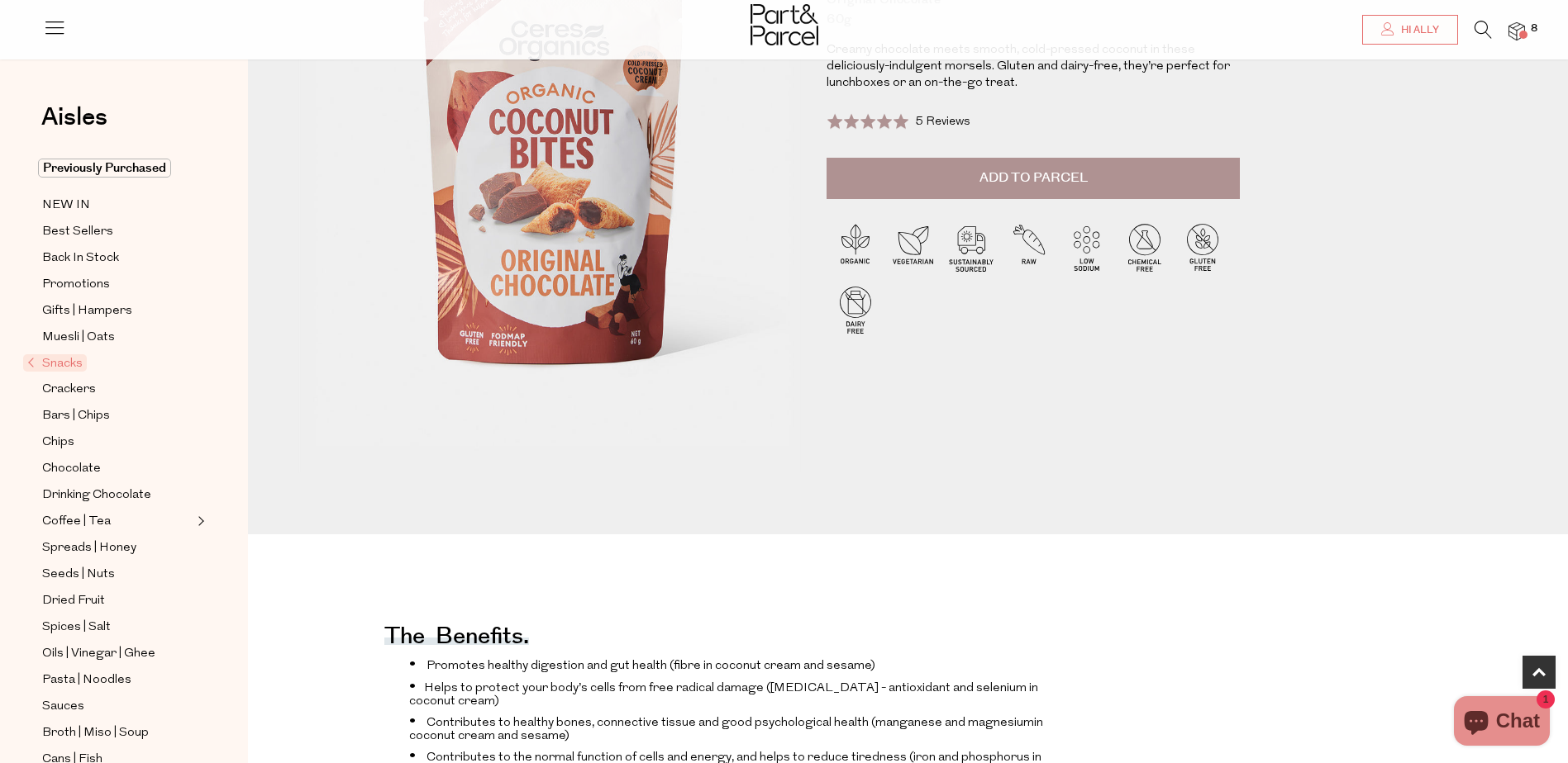
scroll to position [496, 0]
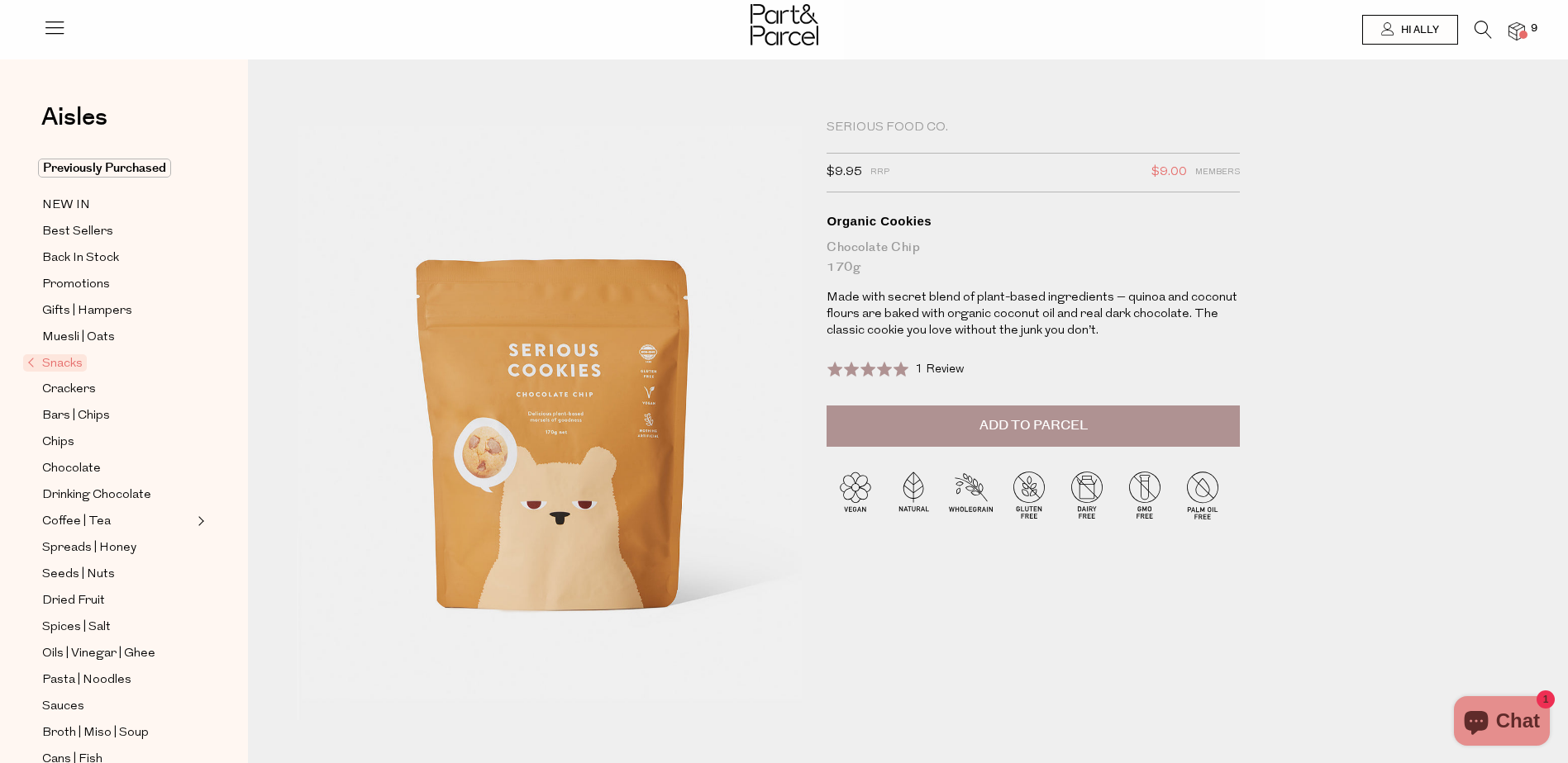
click at [1105, 426] on button "Add to Parcel" at bounding box center [1033, 427] width 413 height 41
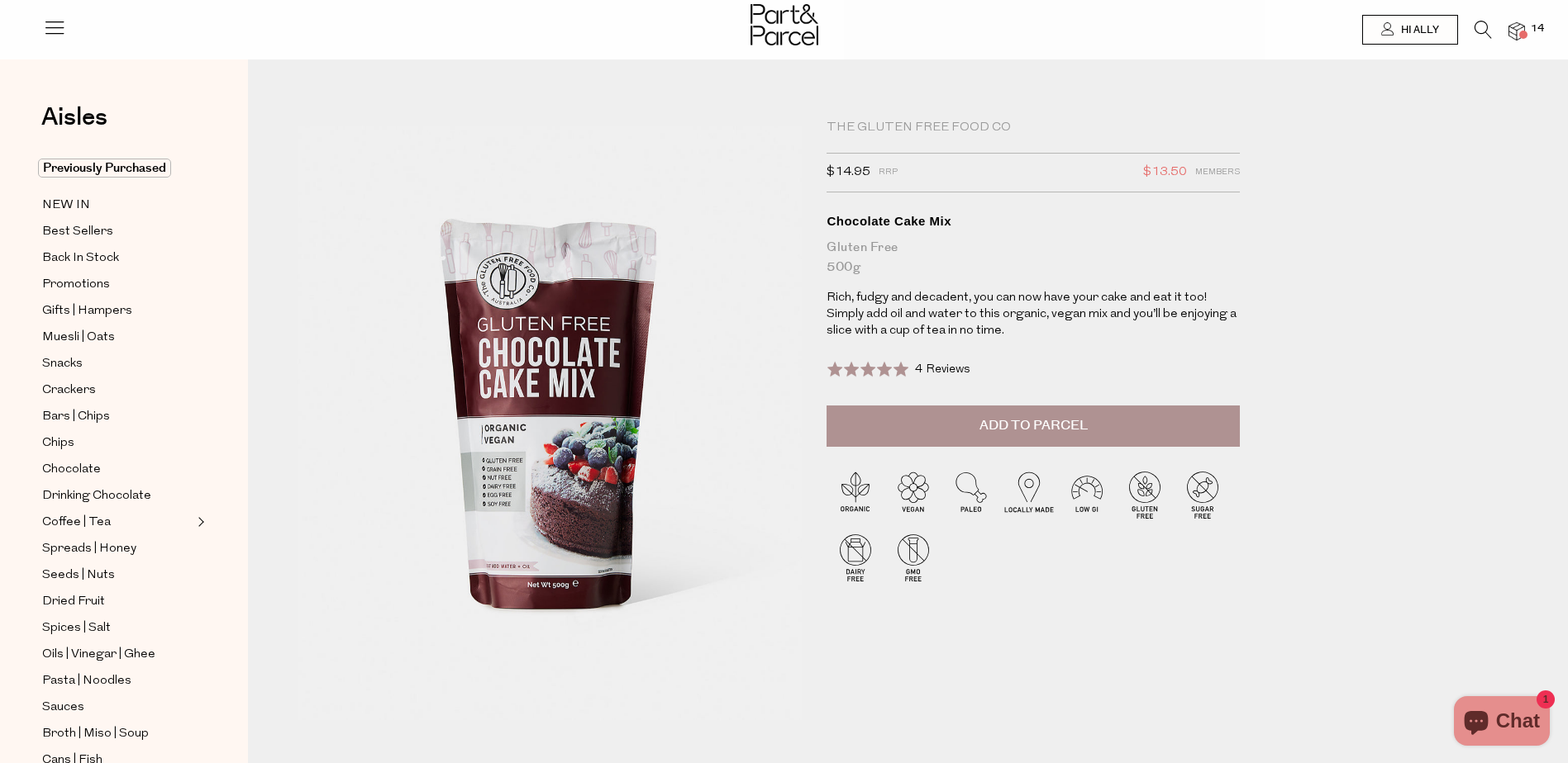
click at [1070, 426] on span "Add to Parcel" at bounding box center [1033, 425] width 108 height 19
